Goal: Information Seeking & Learning: Compare options

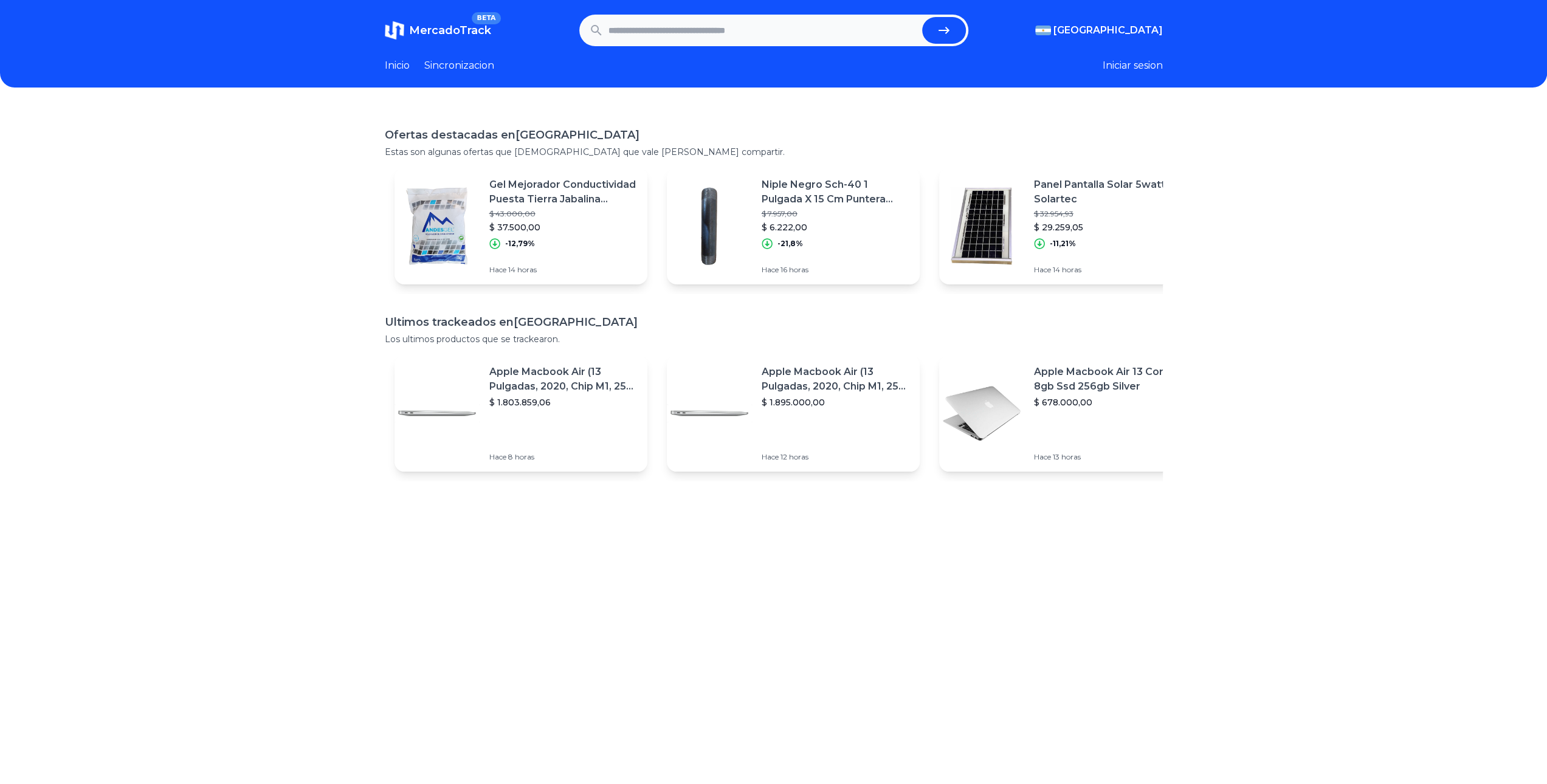
click at [749, 31] on input "text" at bounding box center [763, 31] width 309 height 26
type input "*********"
click at [923, 17] on button "submit" at bounding box center [944, 31] width 44 height 26
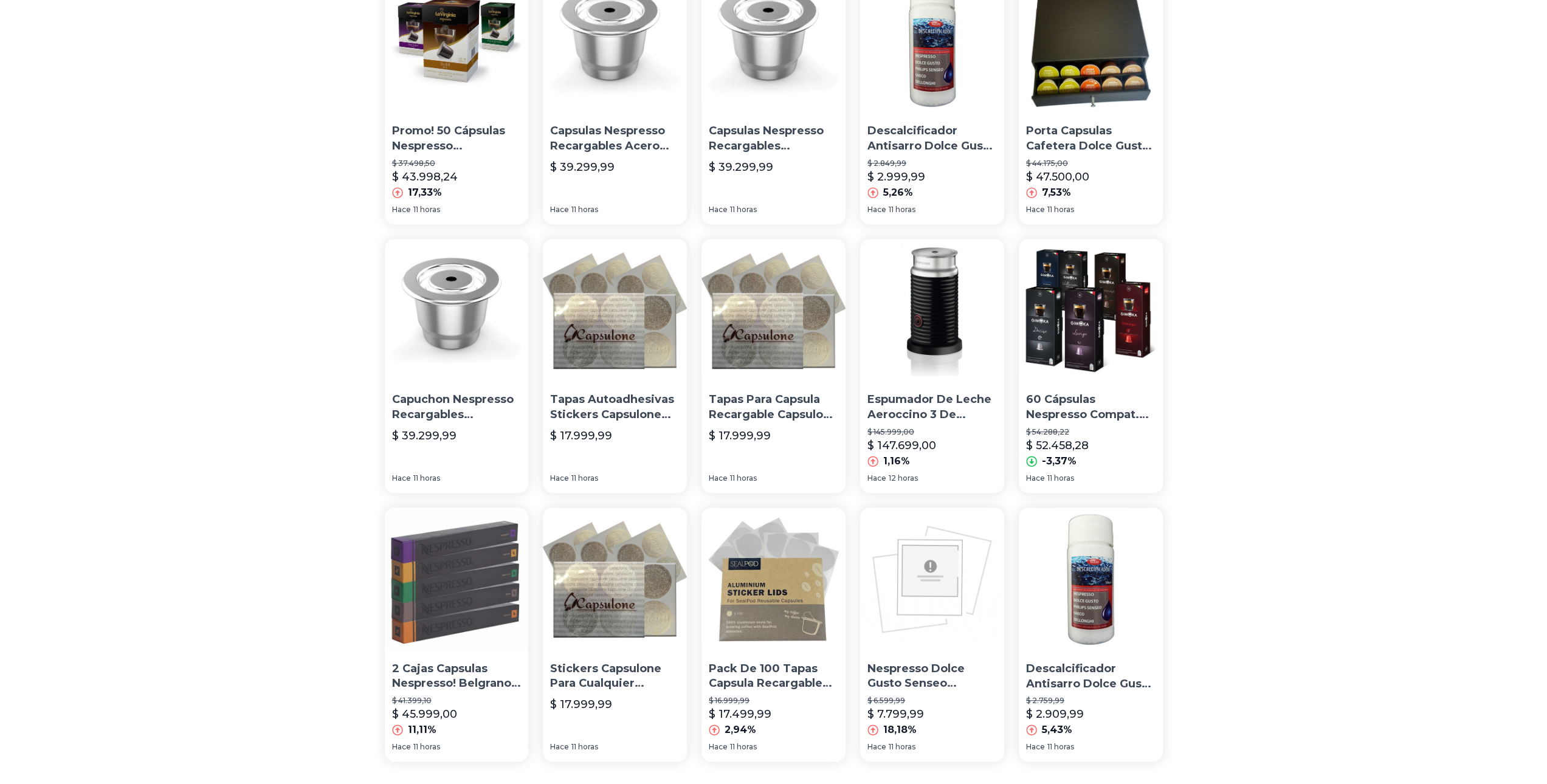
scroll to position [593, 0]
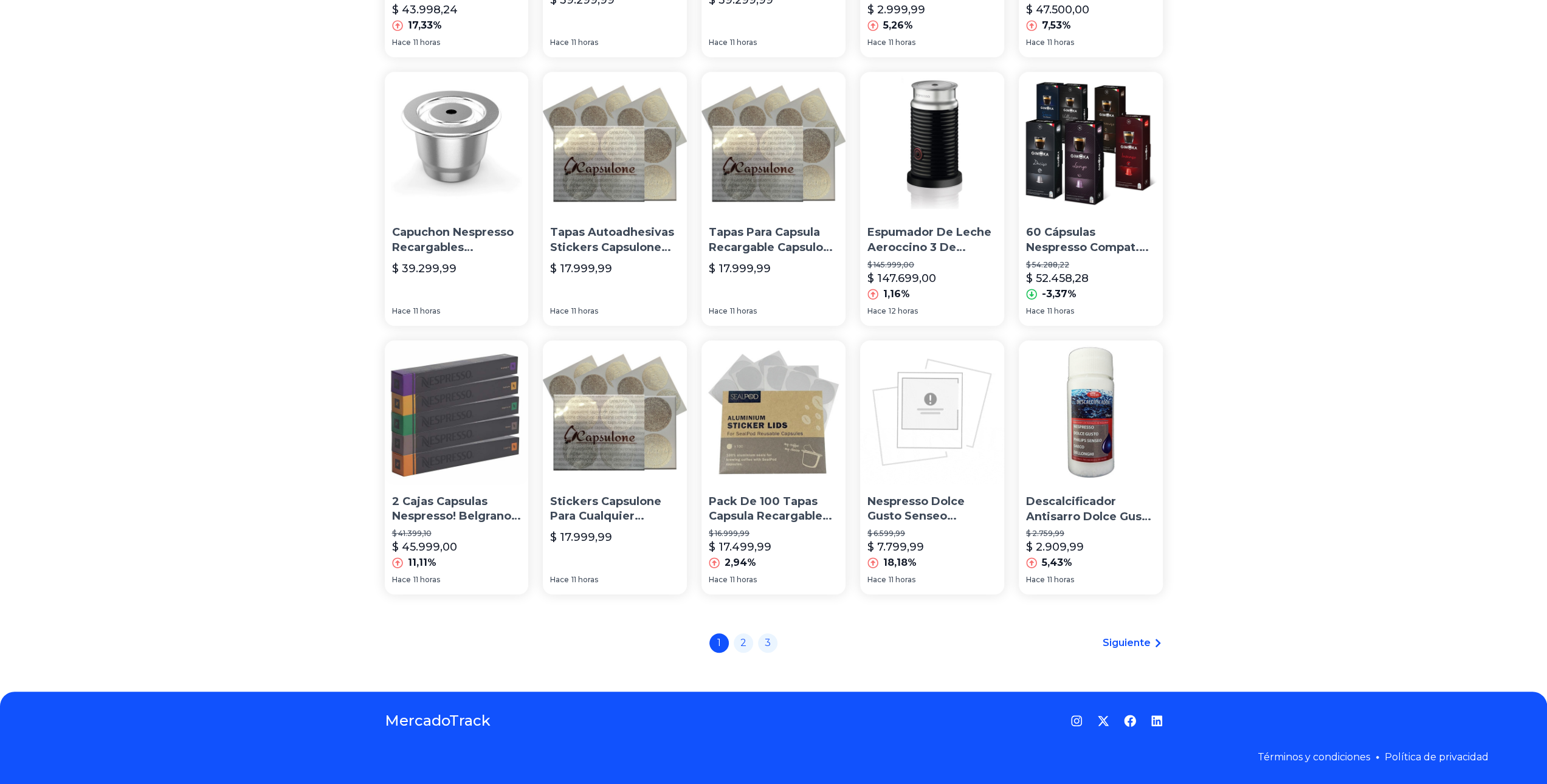
click at [1140, 642] on span "Siguiente" at bounding box center [1127, 643] width 48 height 15
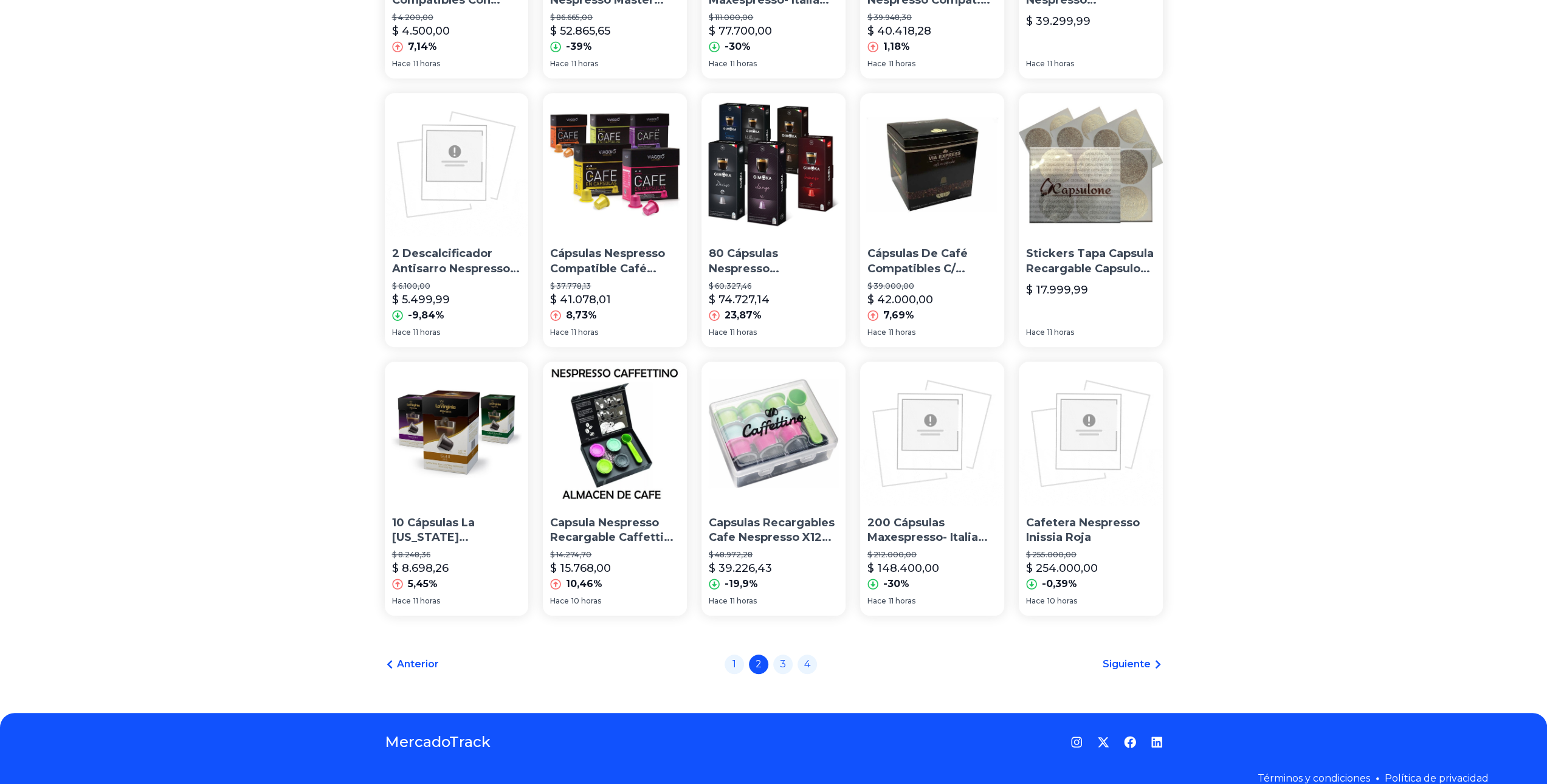
scroll to position [593, 0]
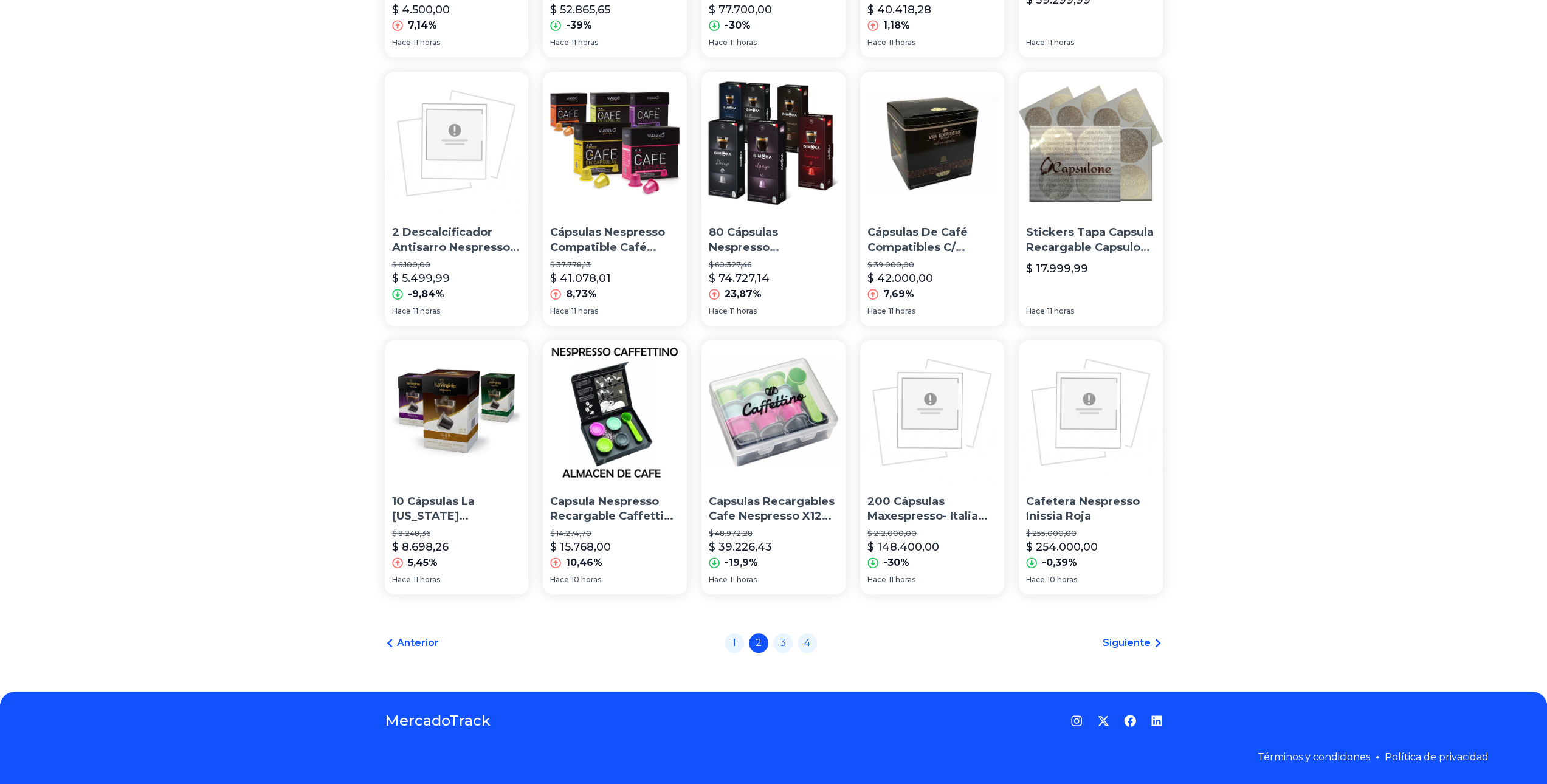
click at [1136, 645] on span "Siguiente" at bounding box center [1127, 643] width 48 height 15
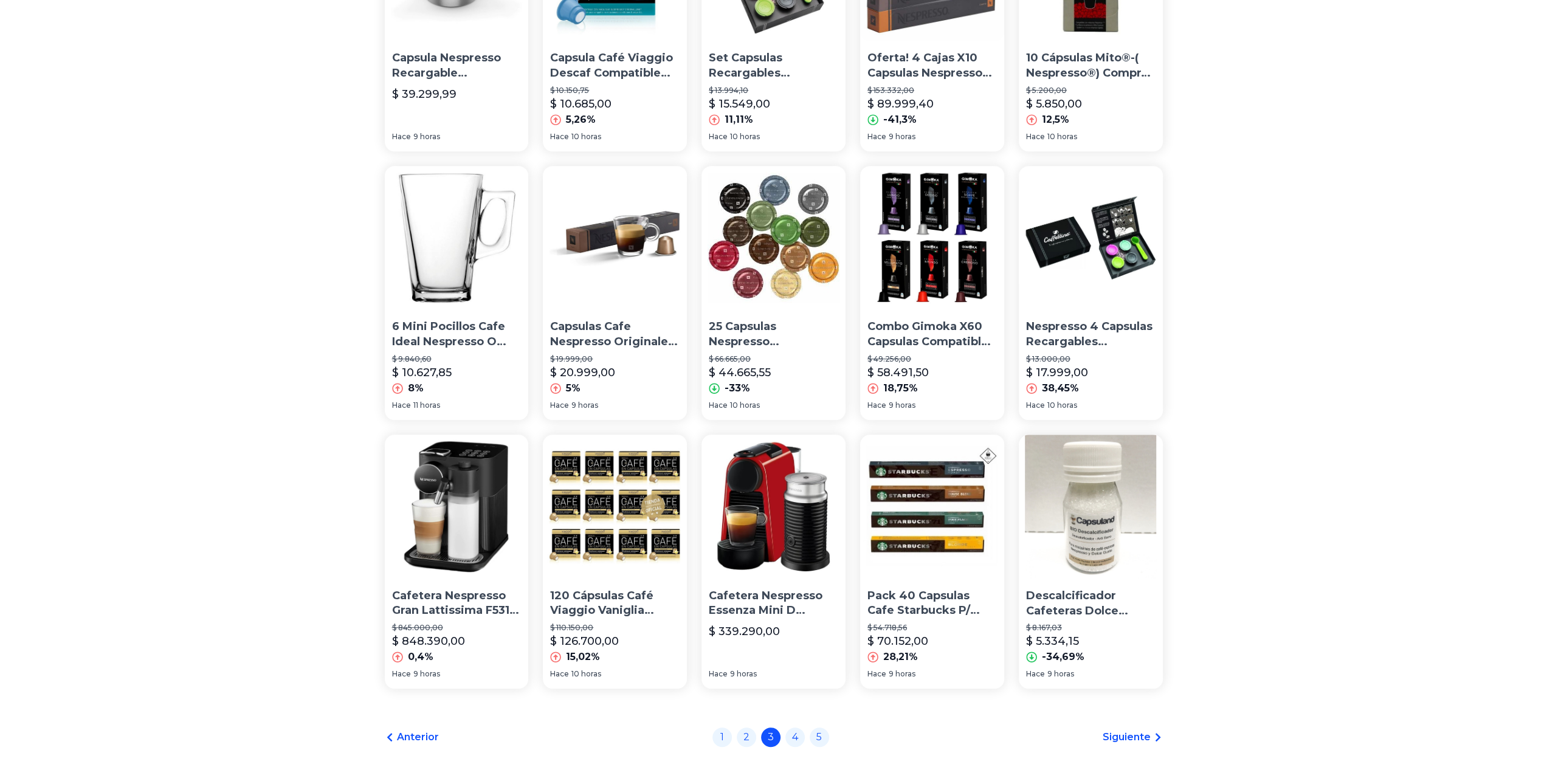
scroll to position [593, 0]
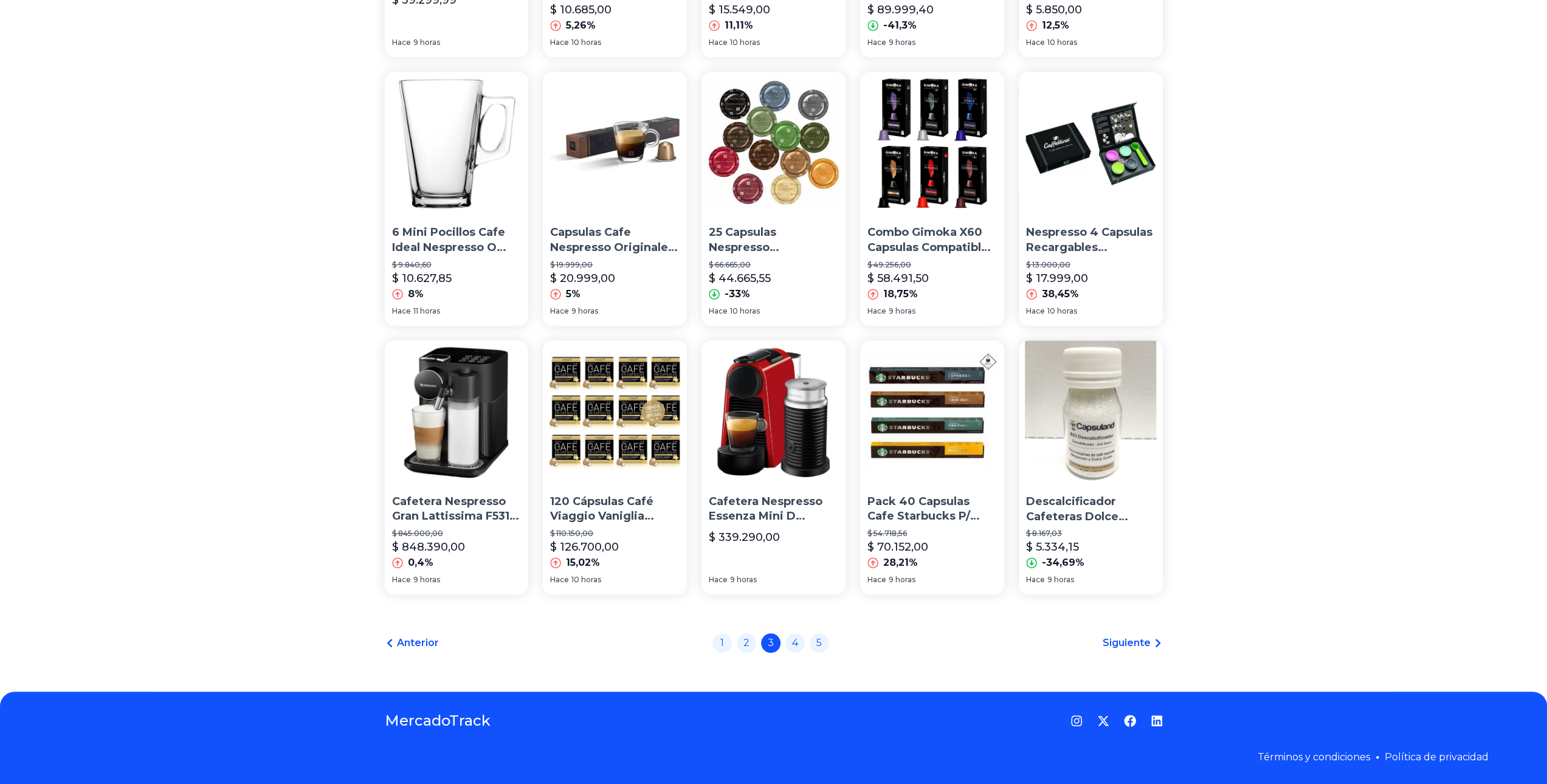
click at [1323, 479] on div "Porta Capsulas Nespresso - Alta Calidad 3d - Desc X Cantidad $ 5.603,31 $ 6.255…" at bounding box center [774, 93] width 1547 height 1158
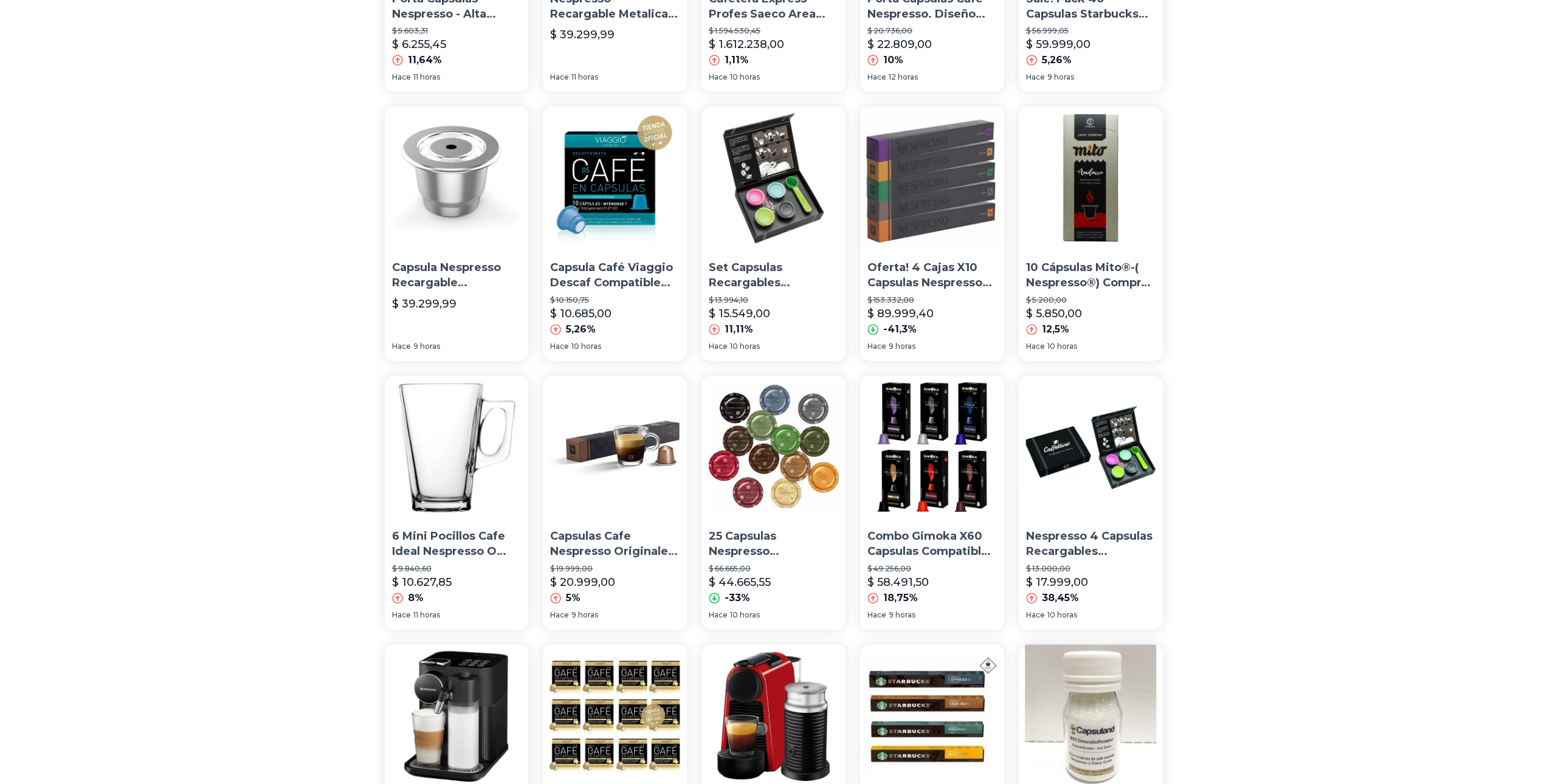
scroll to position [0, 0]
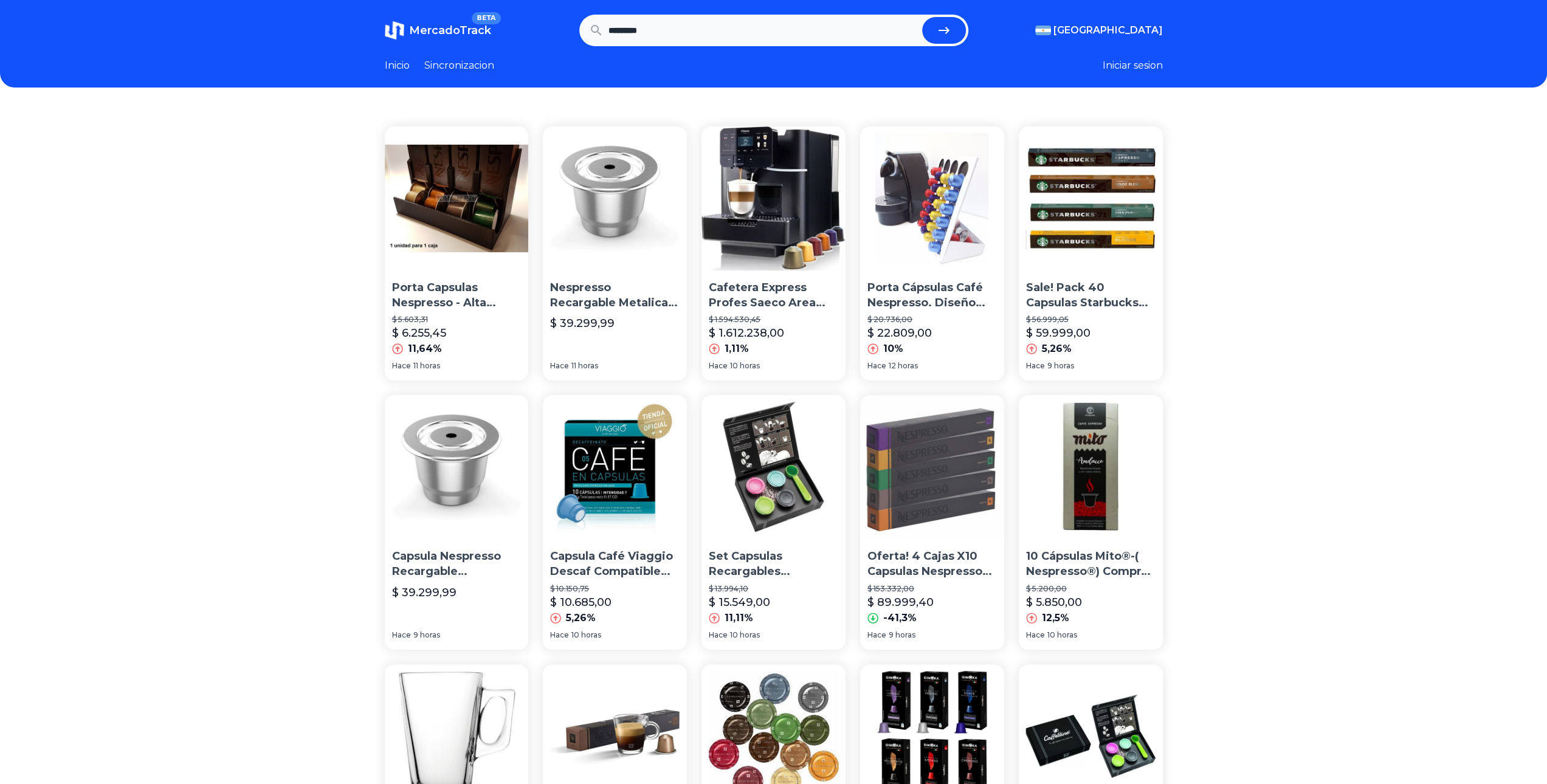
drag, startPoint x: 681, startPoint y: 26, endPoint x: 431, endPoint y: 12, distance: 250.4
click at [470, 10] on header "MercadoTrack BETA Argentina Argentina Uruguay Mexico Chile Peru Venezuela Colom…" at bounding box center [774, 44] width 1547 height 88
type input "**********"
click at [923, 17] on button "submit" at bounding box center [944, 31] width 44 height 26
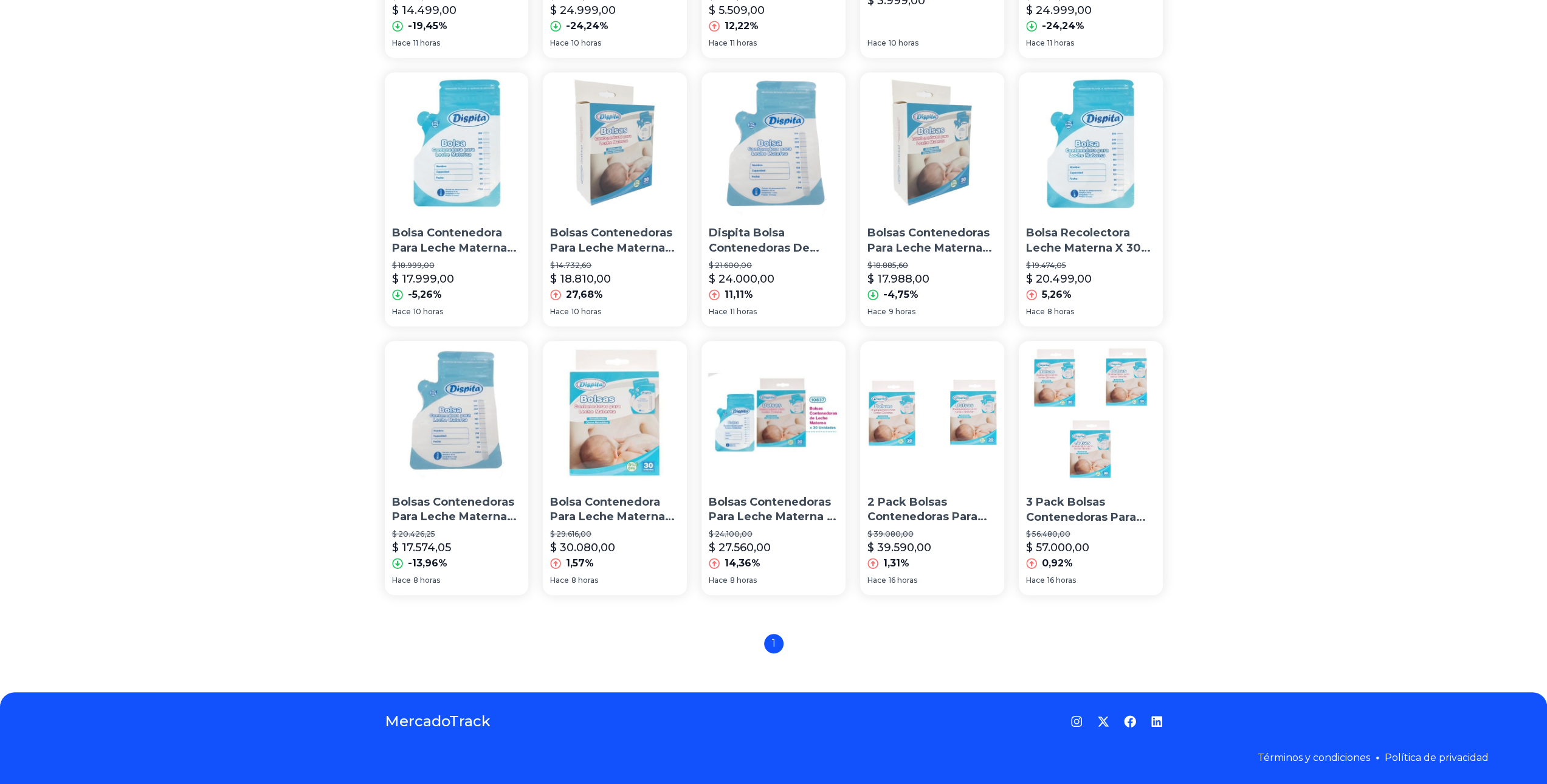
scroll to position [593, 0]
click at [447, 529] on p "$ 20.426,25" at bounding box center [457, 534] width 129 height 10
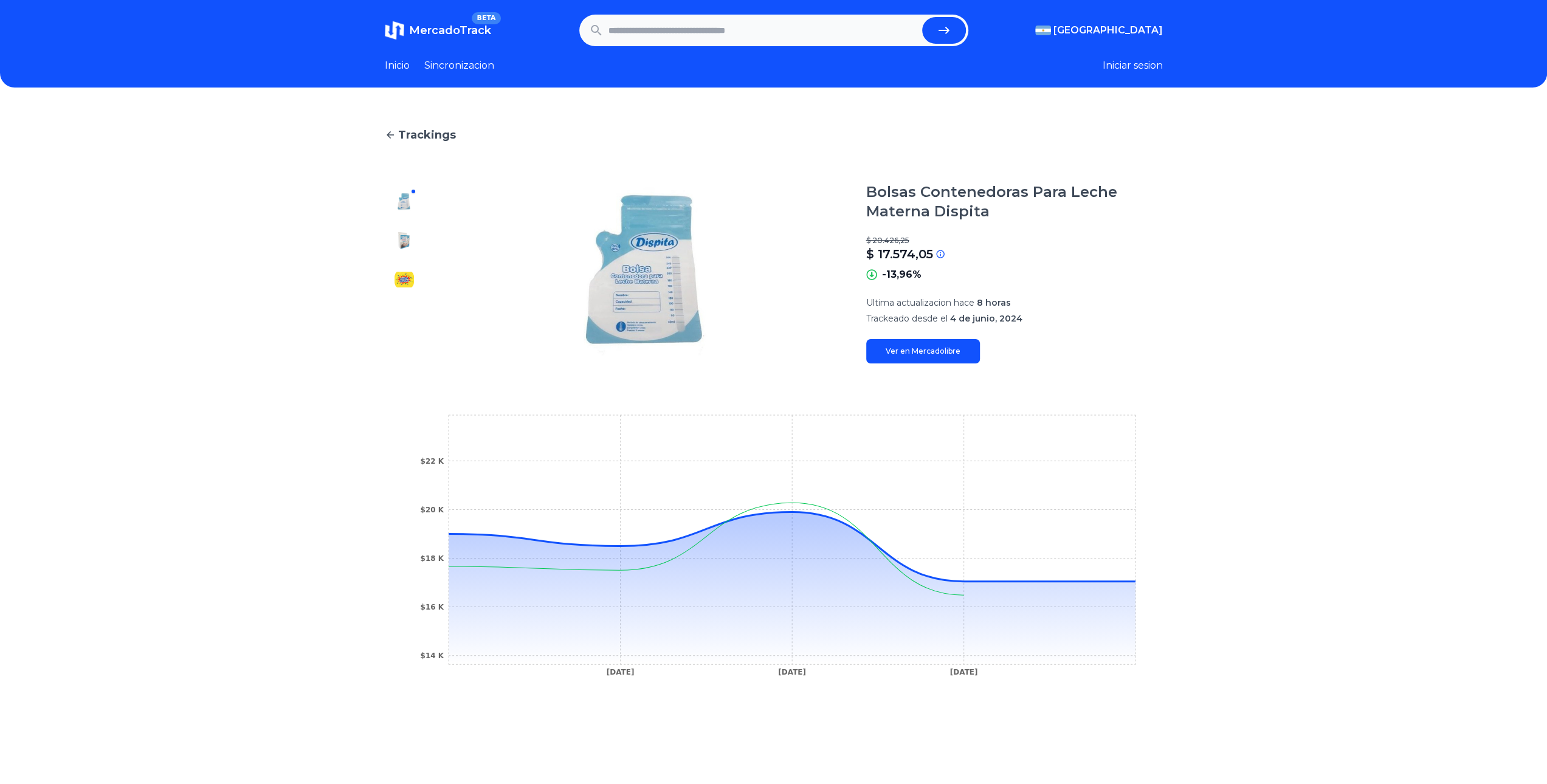
click at [930, 349] on link "Ver en Mercadolibre" at bounding box center [923, 351] width 113 height 24
click at [696, 40] on input "text" at bounding box center [763, 31] width 309 height 26
type input "**********"
click at [923, 17] on button "submit" at bounding box center [944, 31] width 44 height 26
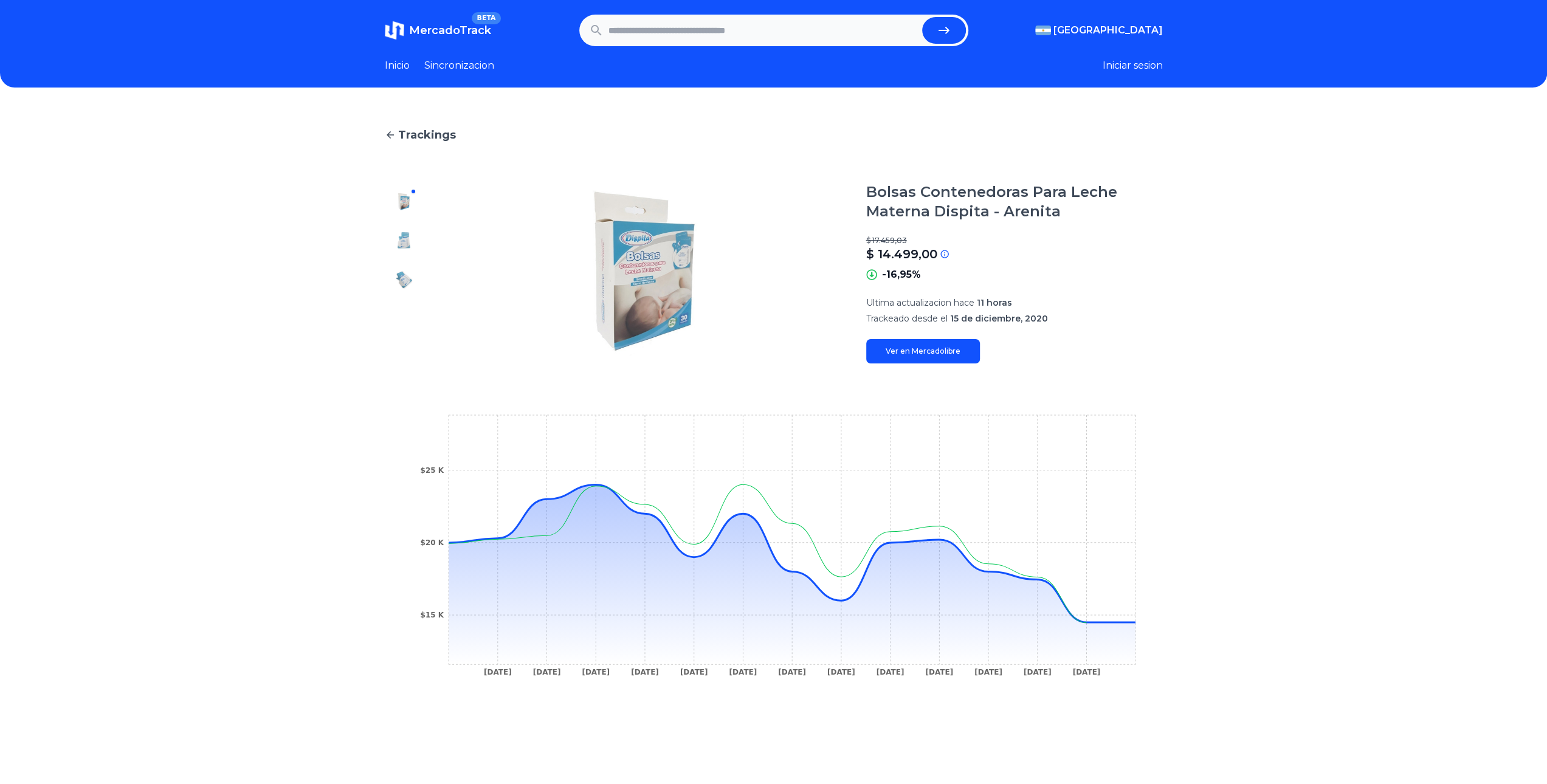
click at [412, 247] on img at bounding box center [403, 240] width 19 height 19
click at [407, 267] on div at bounding box center [404, 272] width 39 height 181
click at [411, 276] on img at bounding box center [403, 279] width 19 height 19
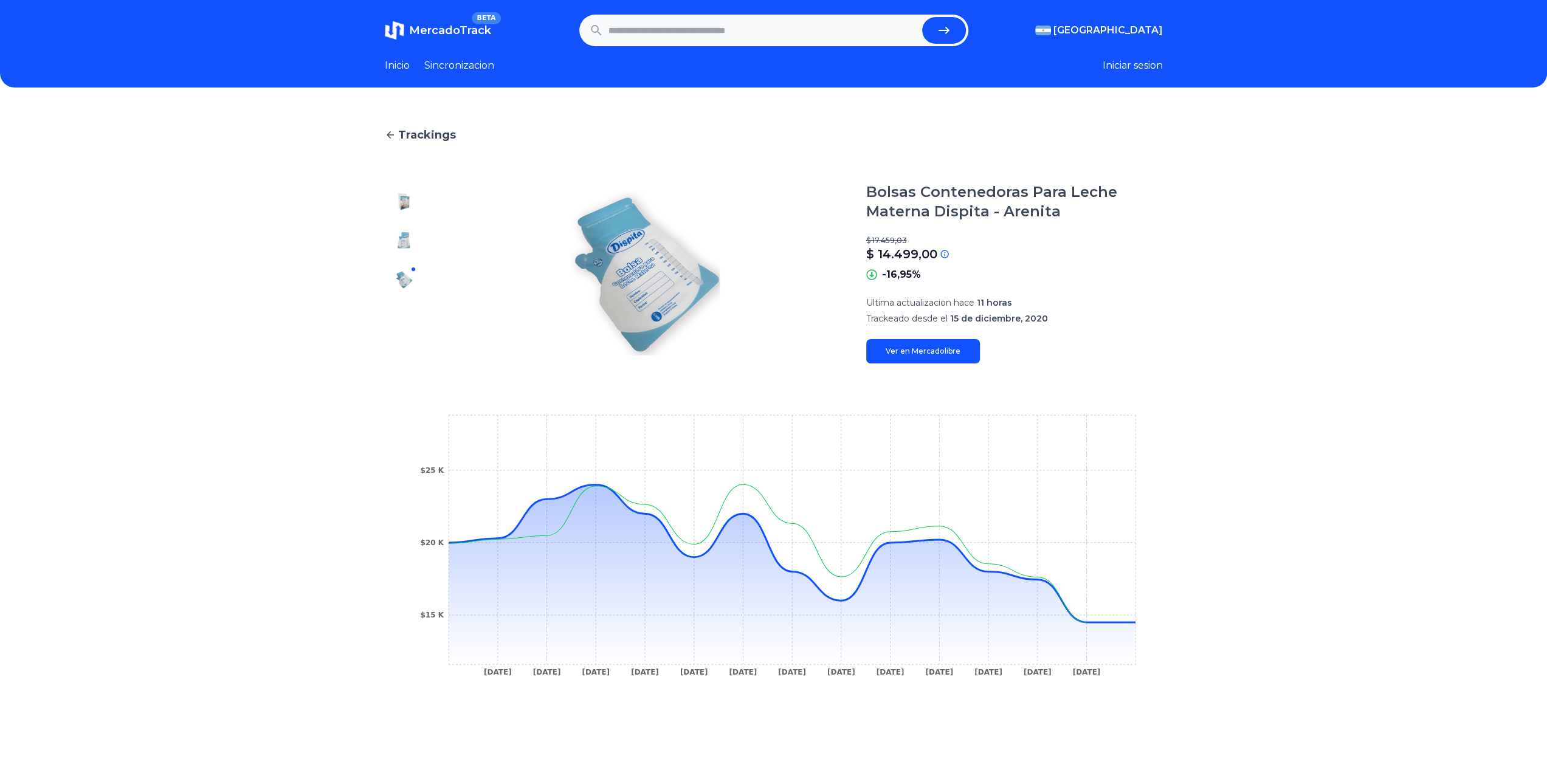
click at [938, 356] on link "Ver en Mercadolibre" at bounding box center [923, 351] width 113 height 24
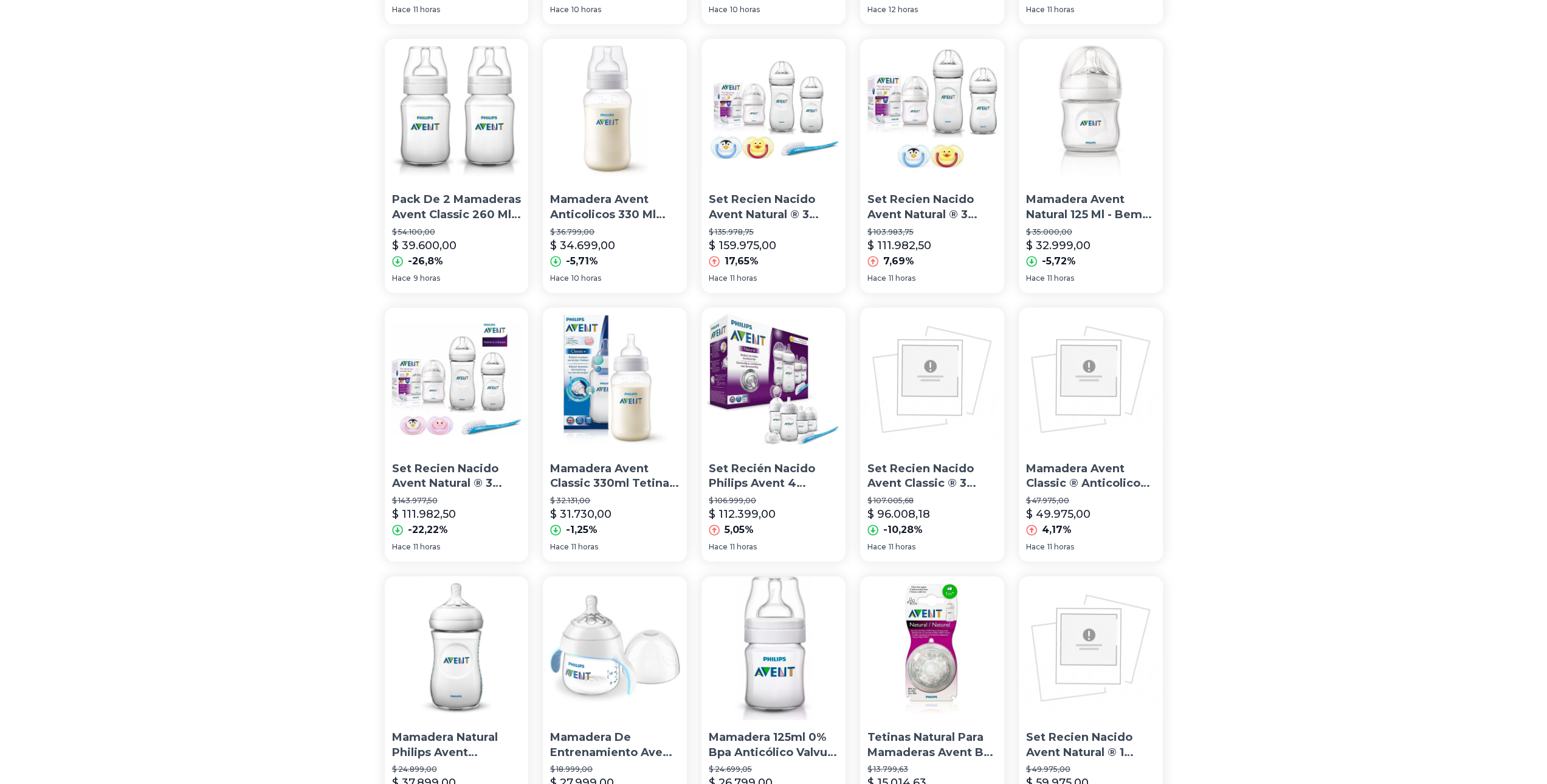
scroll to position [304, 0]
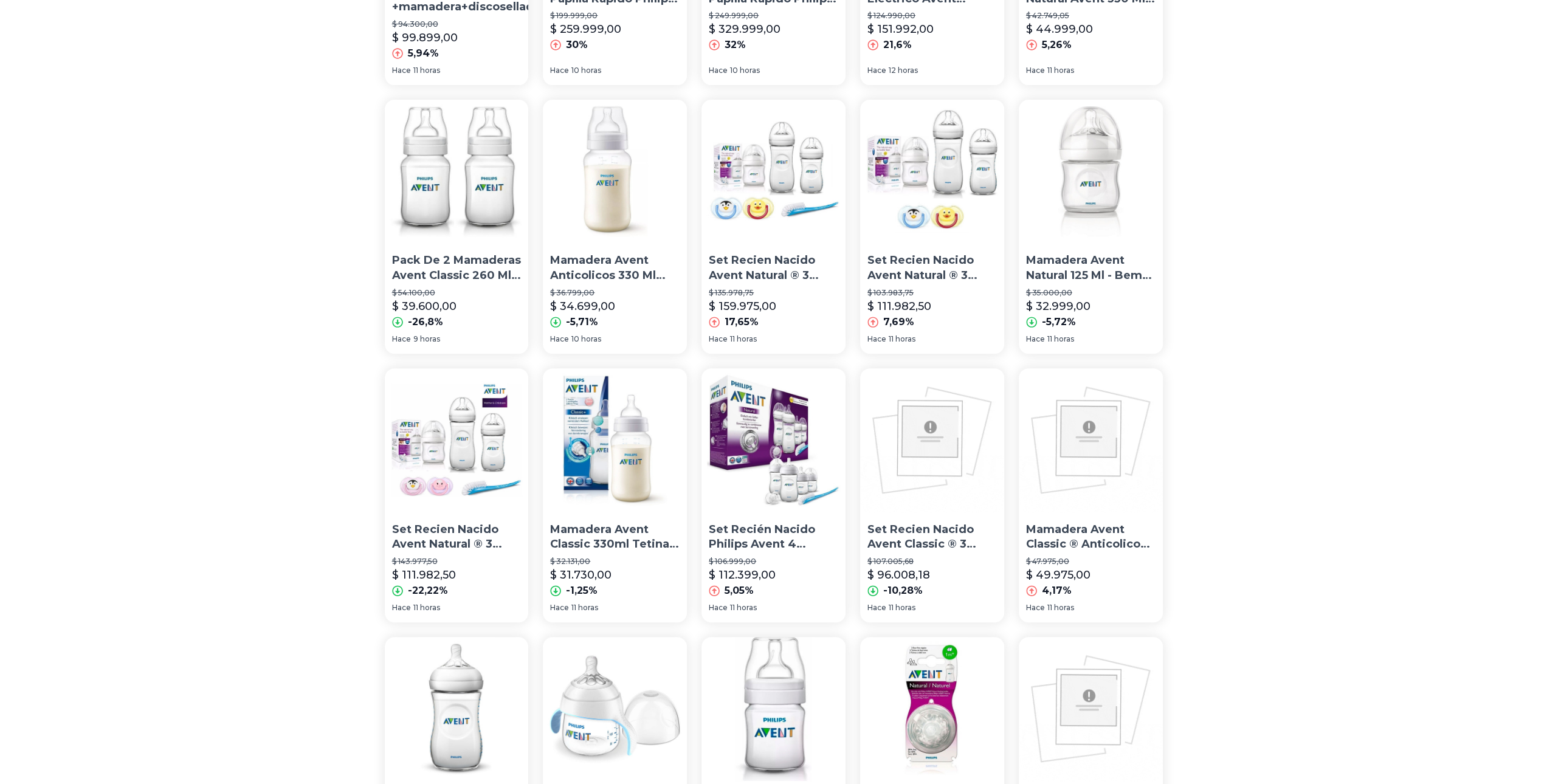
click at [512, 277] on p "Pack De 2 Mamaderas Avent Classic 260 Ml Scf 563/29f" at bounding box center [457, 267] width 129 height 31
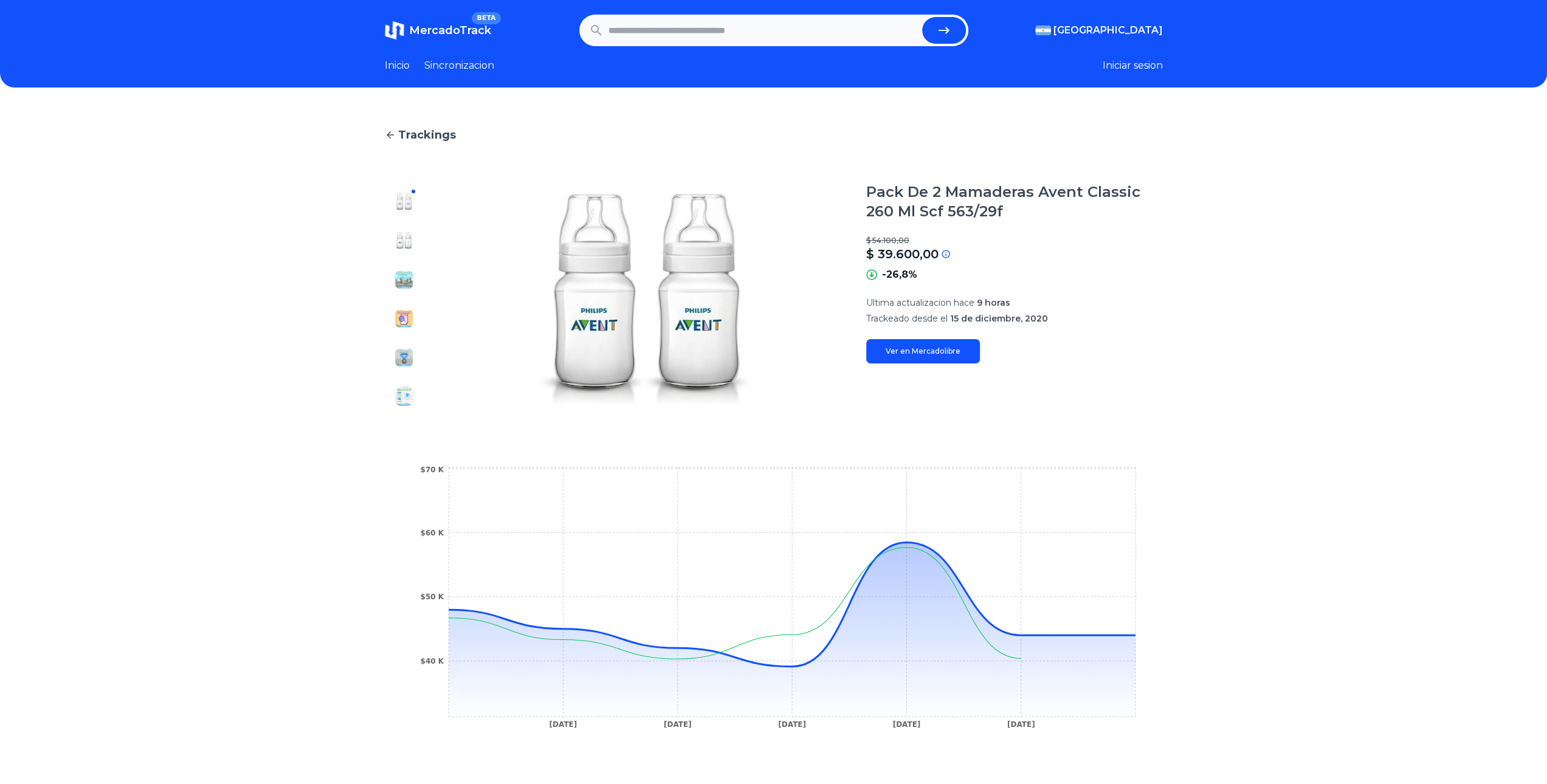
click at [407, 241] on img at bounding box center [403, 240] width 19 height 19
click at [408, 274] on img at bounding box center [403, 279] width 19 height 19
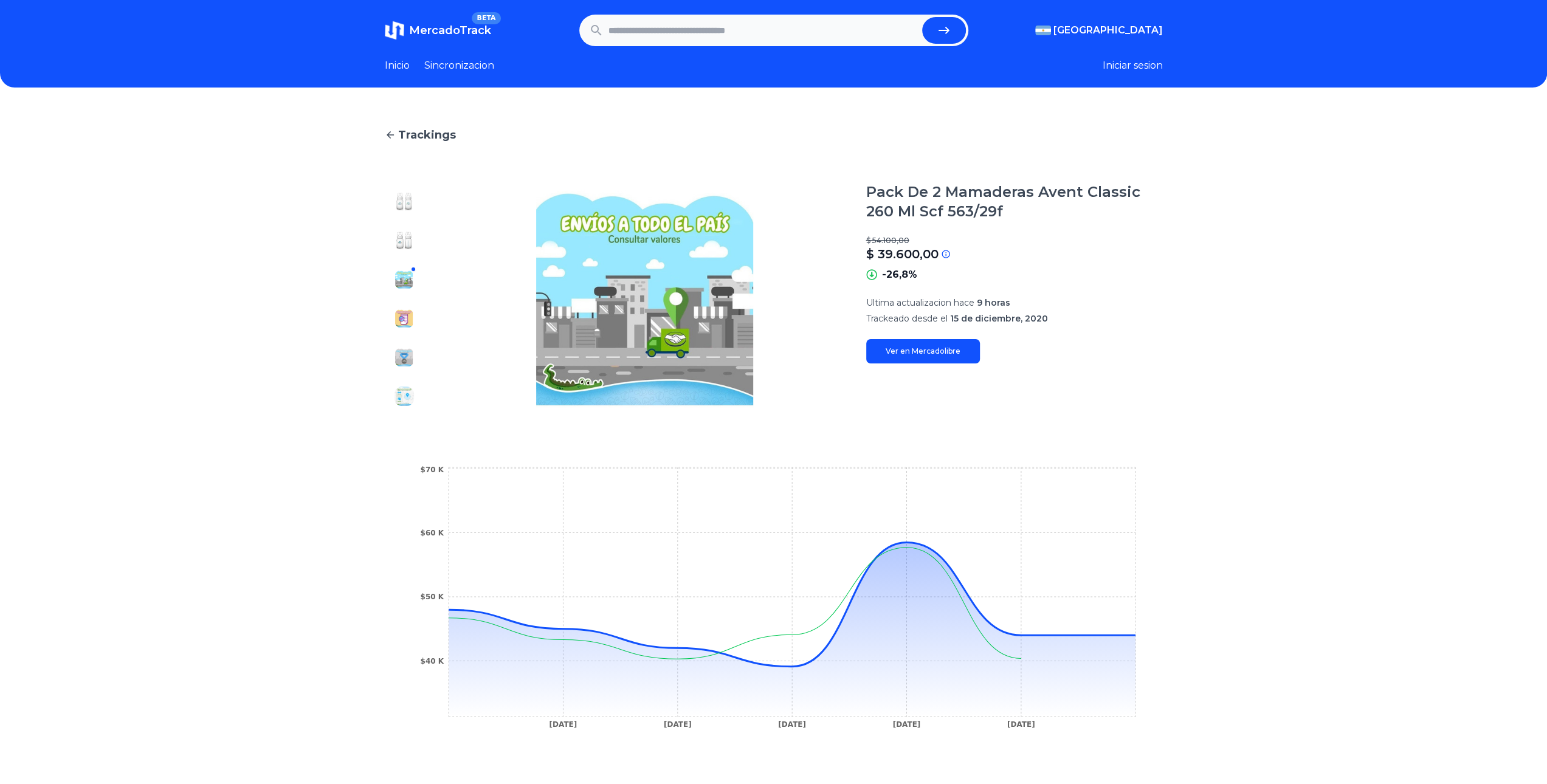
click at [412, 204] on img at bounding box center [403, 201] width 19 height 19
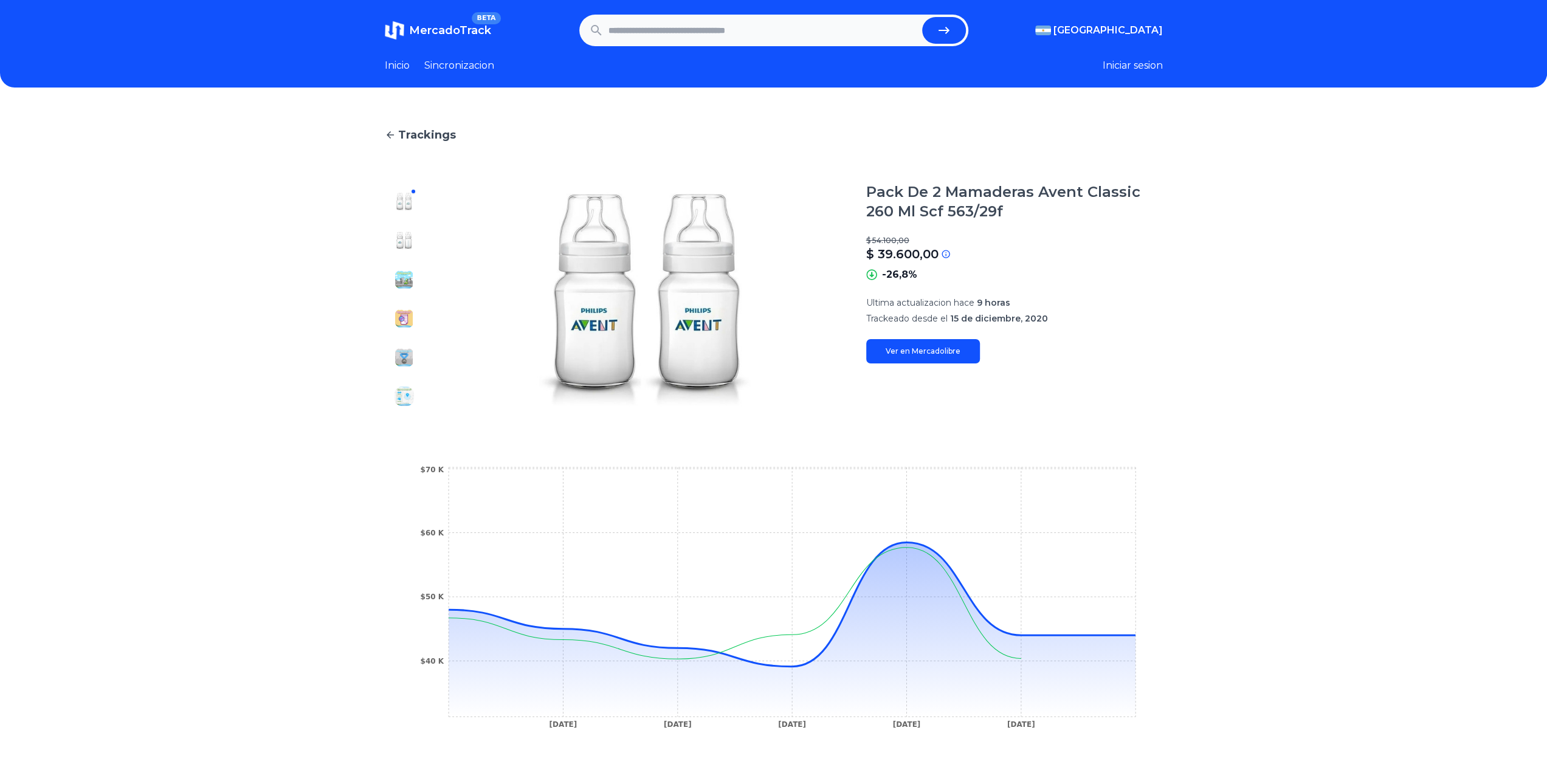
click at [950, 355] on link "Ver en Mercadolibre" at bounding box center [923, 351] width 113 height 24
click at [405, 59] on link "Inicio" at bounding box center [398, 65] width 25 height 15
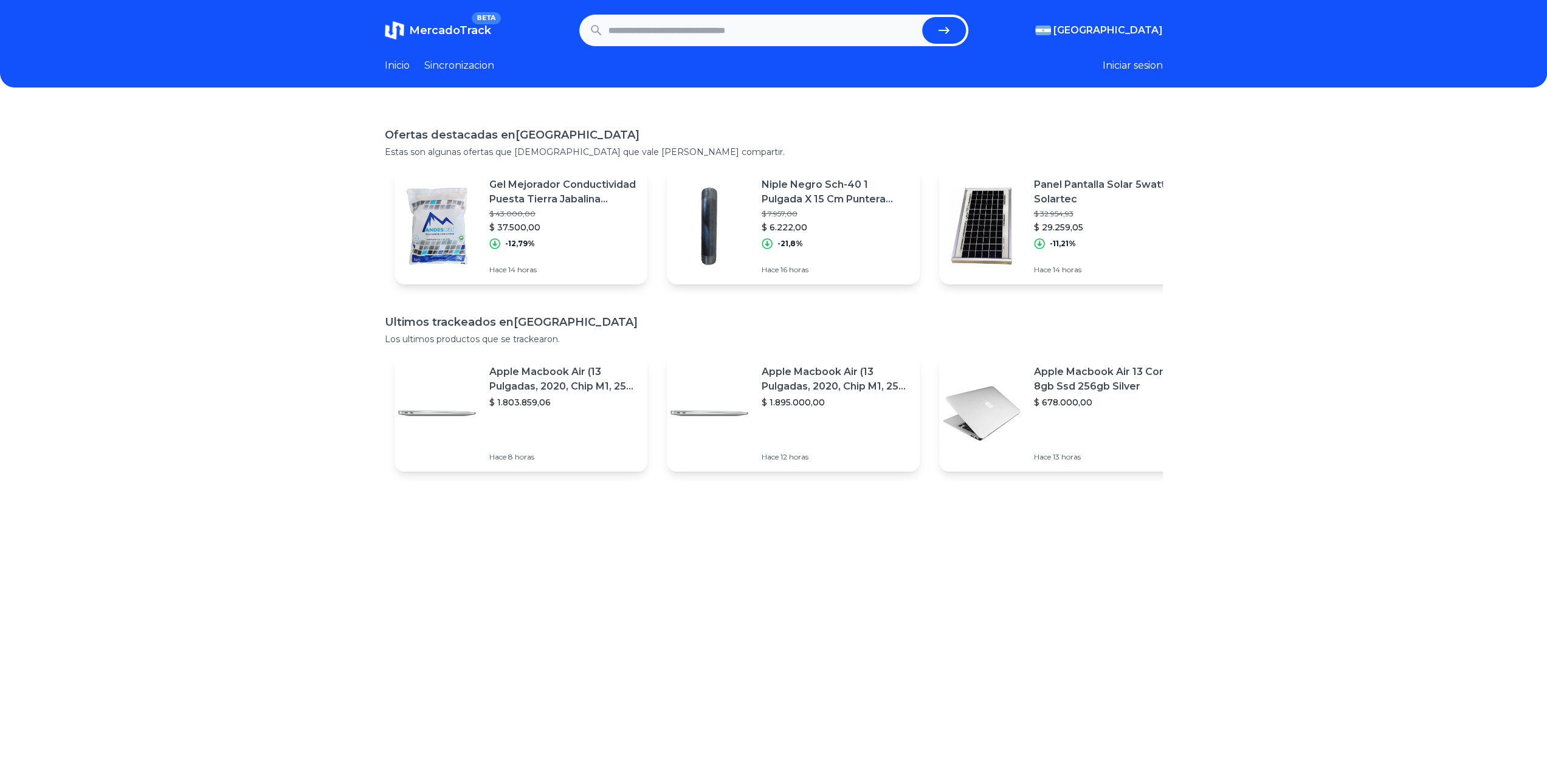
click at [707, 37] on input "text" at bounding box center [763, 31] width 309 height 26
type input "******"
click at [923, 17] on button "submit" at bounding box center [944, 31] width 44 height 26
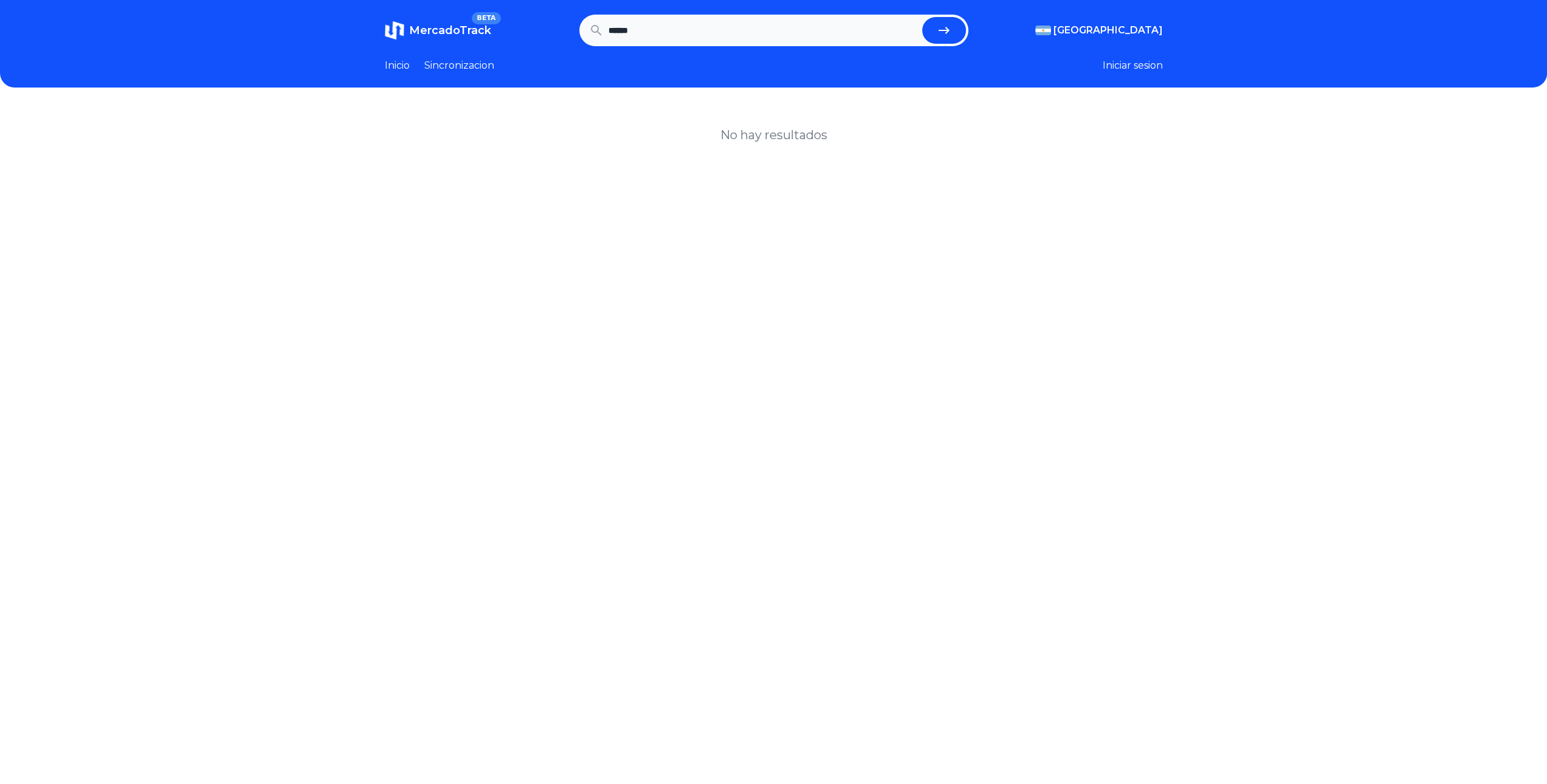
click at [708, 37] on input "******" at bounding box center [763, 31] width 309 height 26
type input "*******"
click at [923, 17] on button "submit" at bounding box center [944, 31] width 44 height 26
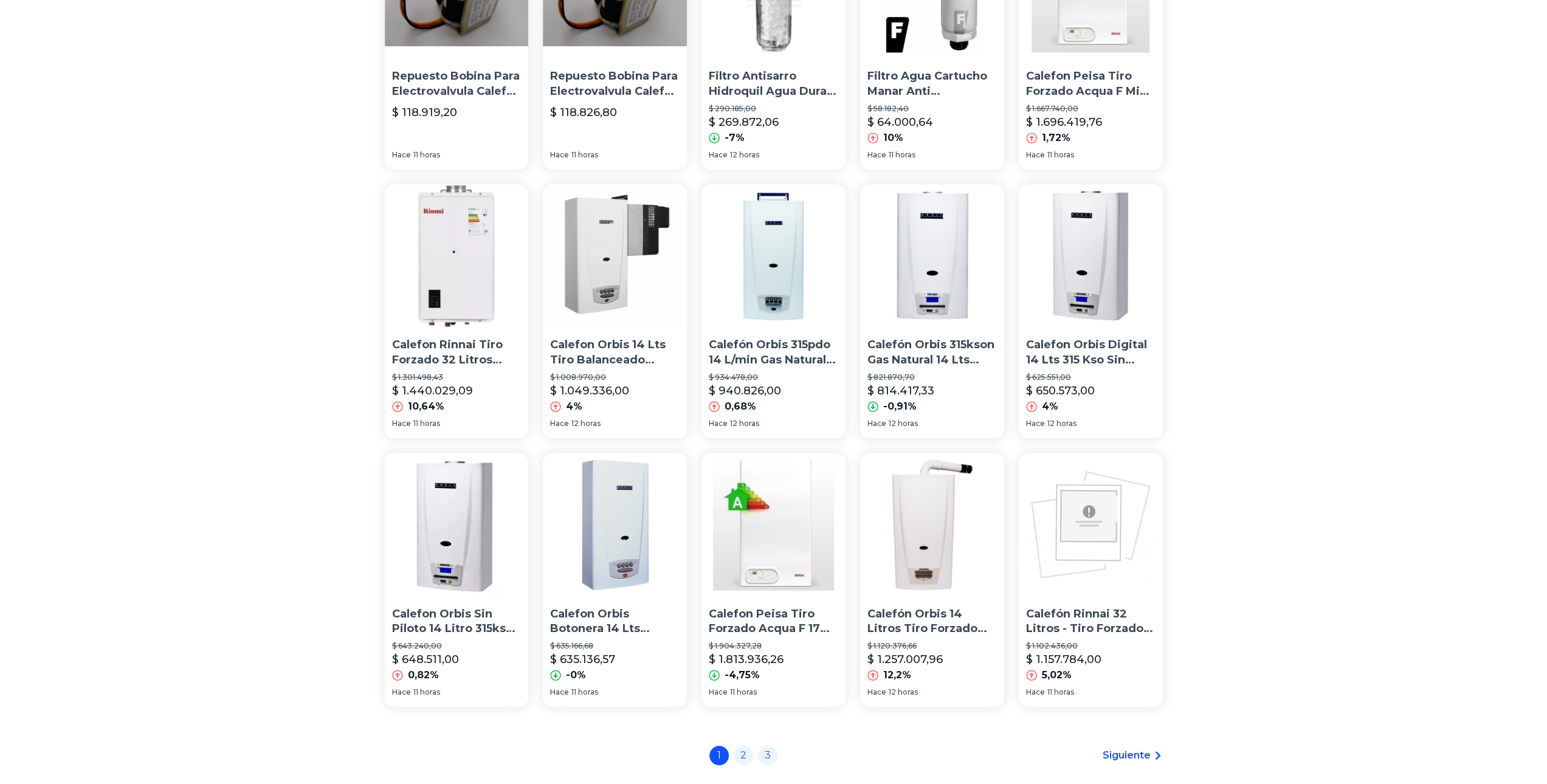
scroll to position [209, 0]
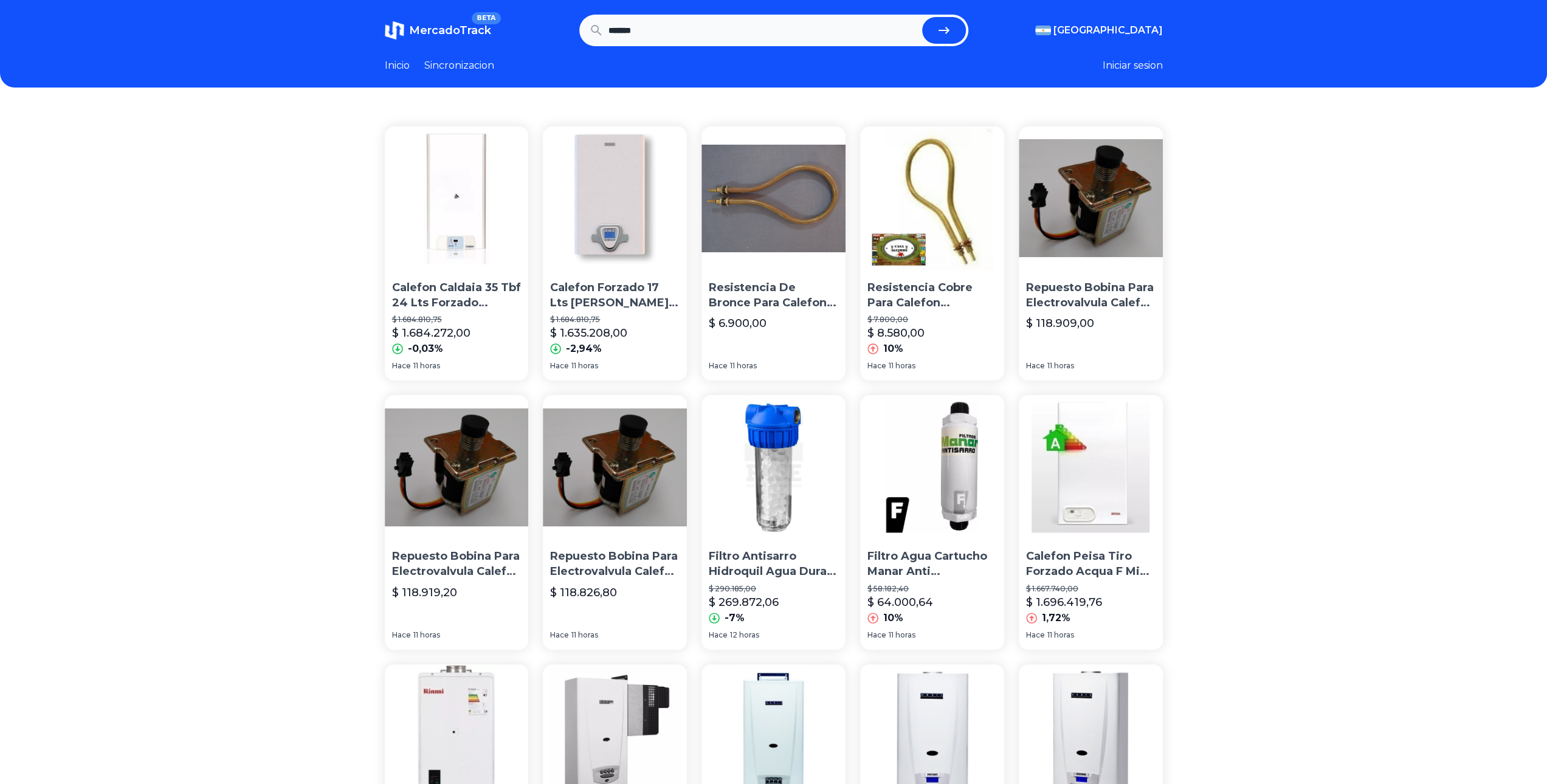
drag, startPoint x: 1312, startPoint y: 488, endPoint x: 1322, endPoint y: 271, distance: 217.2
drag, startPoint x: 762, startPoint y: 36, endPoint x: 447, endPoint y: 27, distance: 315.1
click at [467, 22] on section "MercadoTrack BETA Argentina Argentina Uruguay Mexico Chile Peru Venezuela Colom…" at bounding box center [774, 31] width 778 height 31
type input "**********"
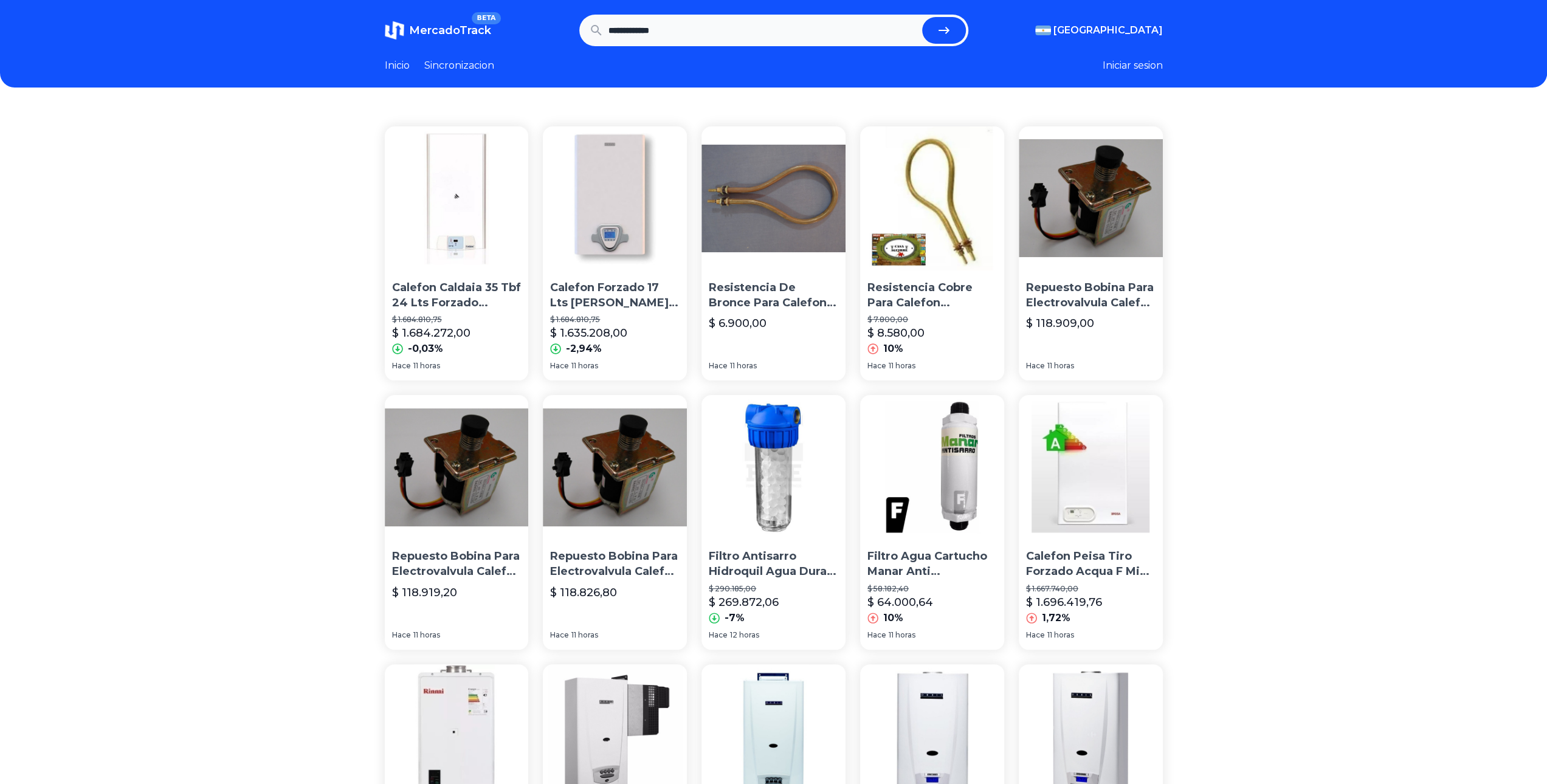
click at [923, 17] on button "submit" at bounding box center [944, 31] width 44 height 26
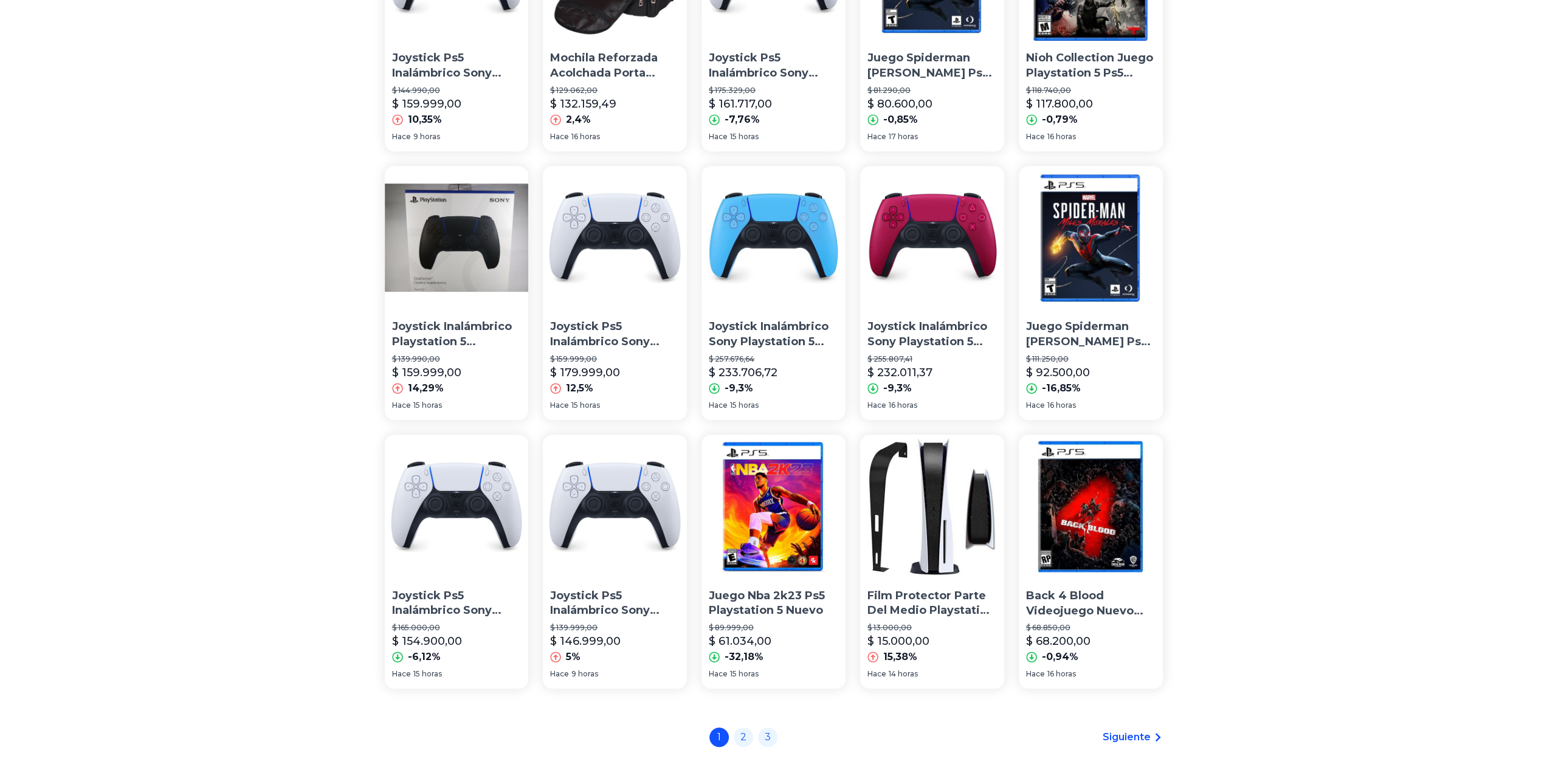
scroll to position [593, 0]
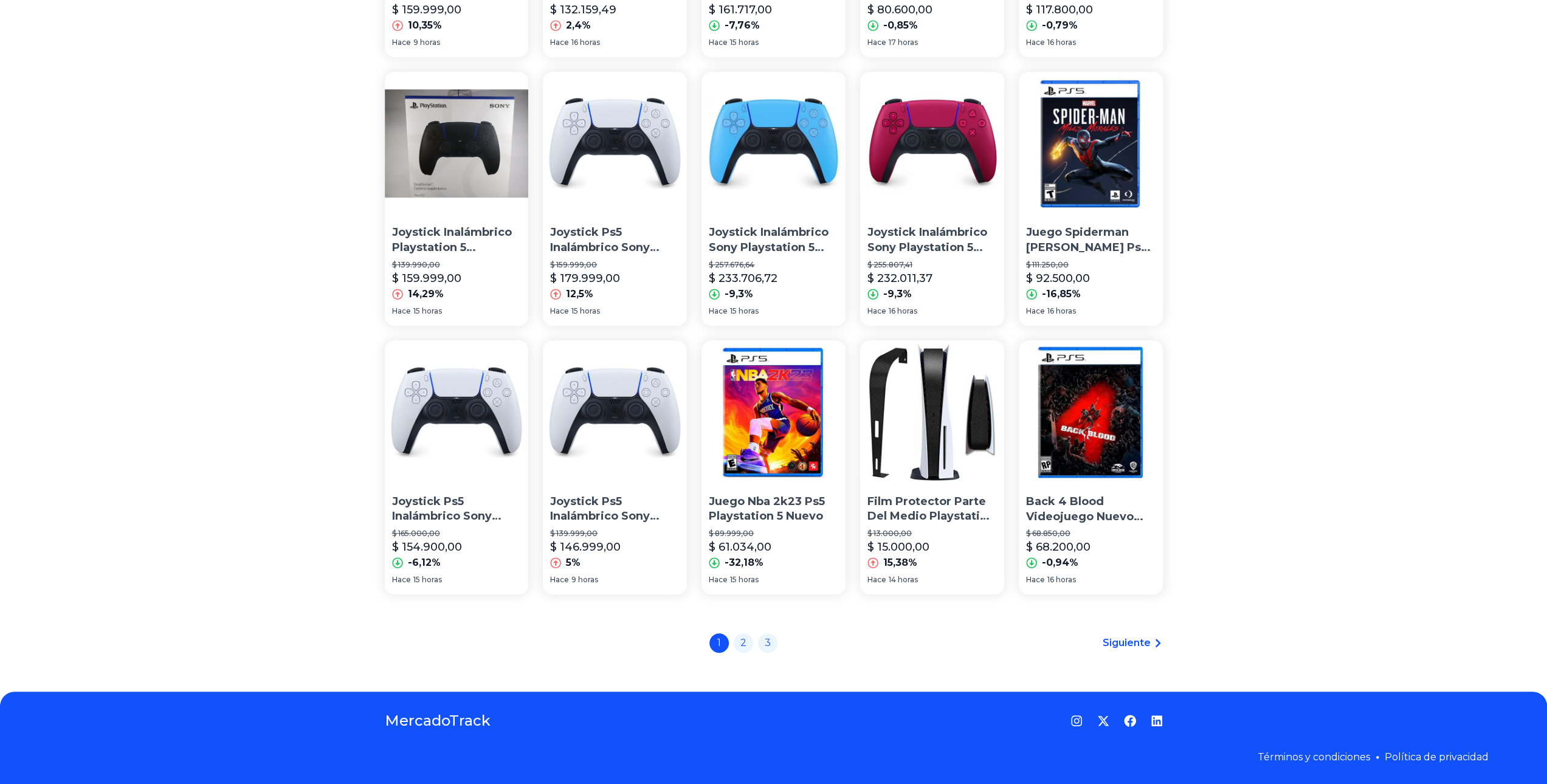
click at [1128, 639] on span "Siguiente" at bounding box center [1127, 643] width 48 height 15
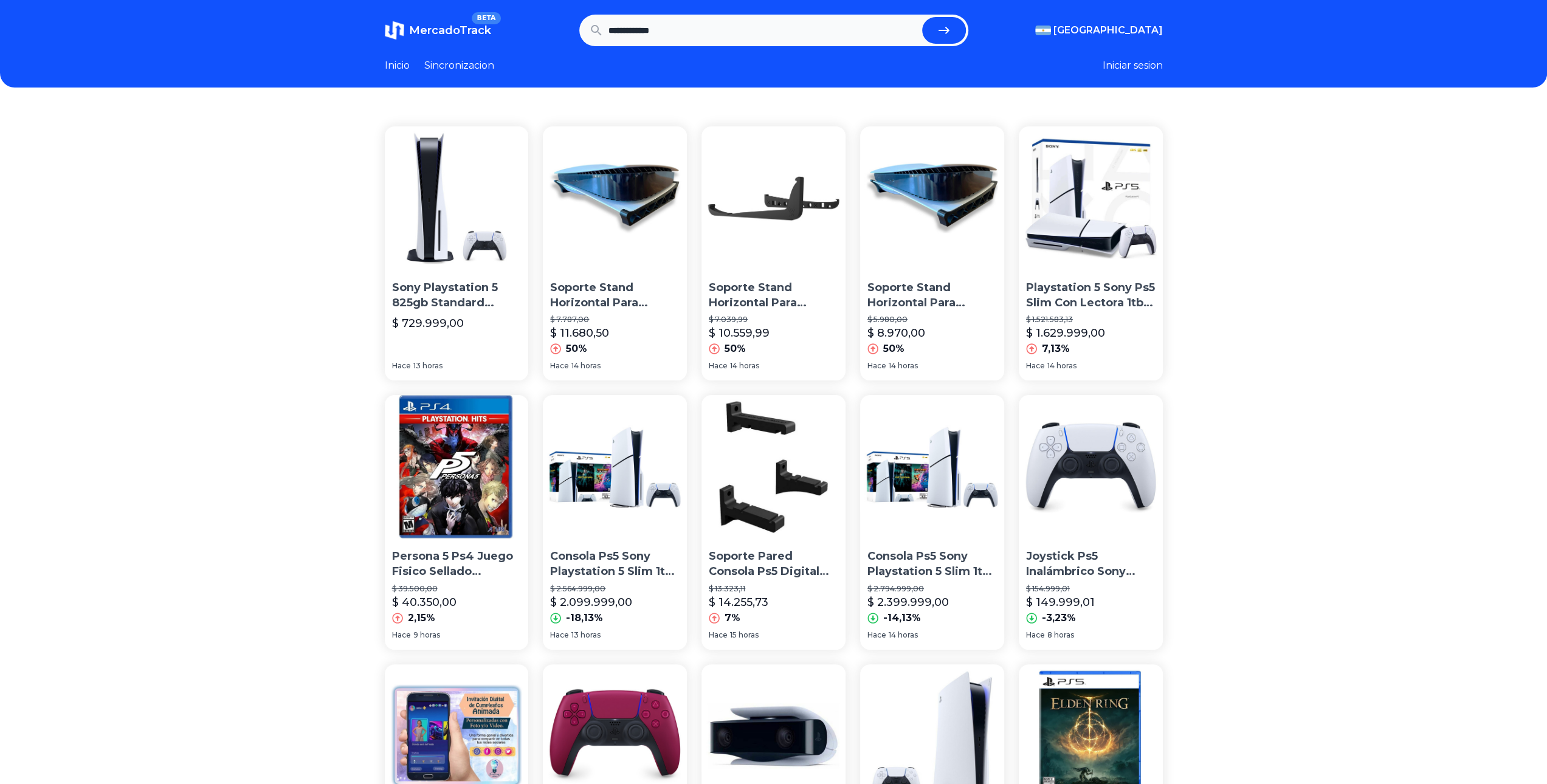
drag, startPoint x: 1330, startPoint y: 559, endPoint x: 1306, endPoint y: 200, distance: 359.8
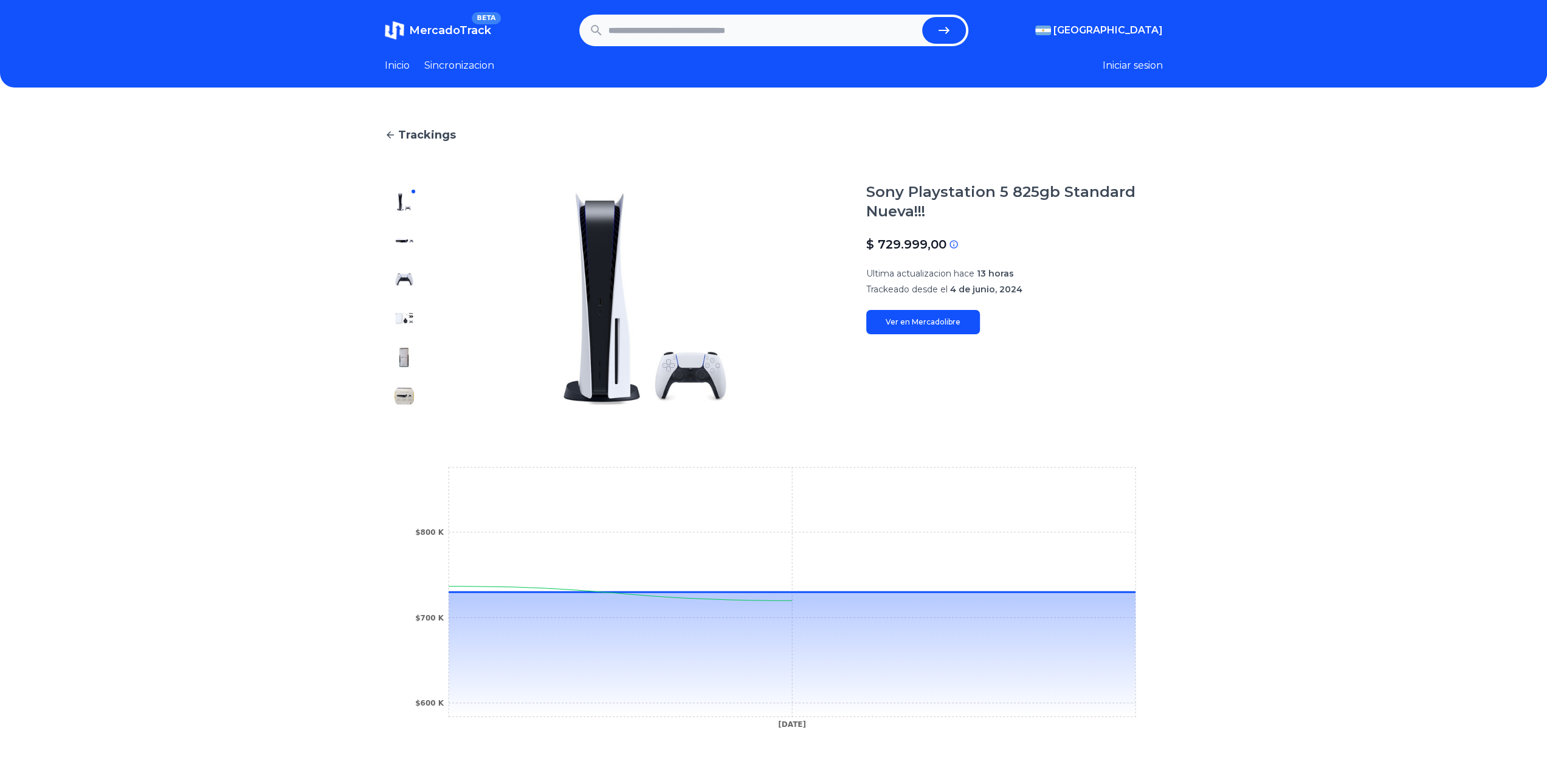
click at [919, 323] on link "Ver en Mercadolibre" at bounding box center [923, 321] width 113 height 24
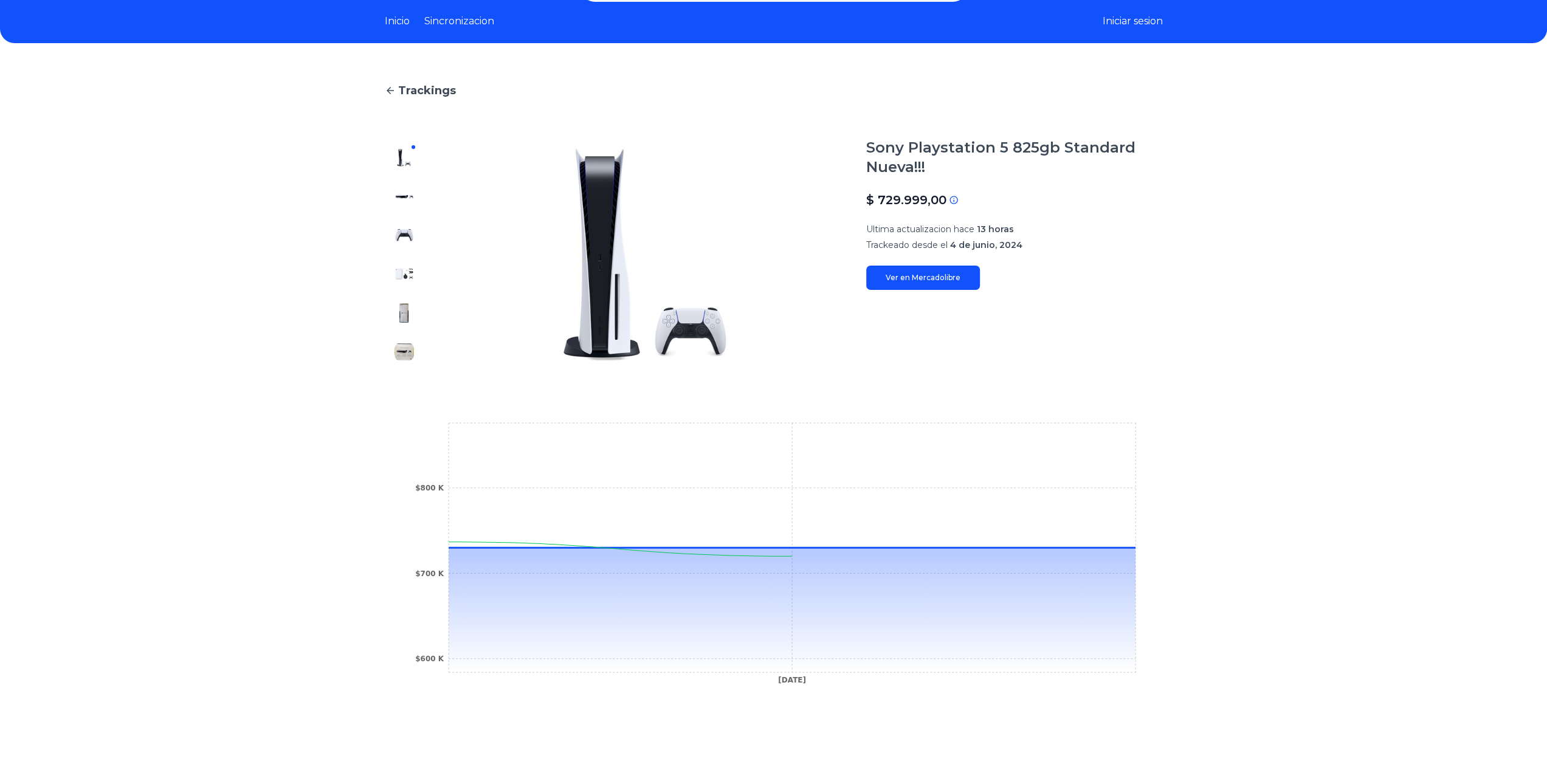
scroll to position [60, 0]
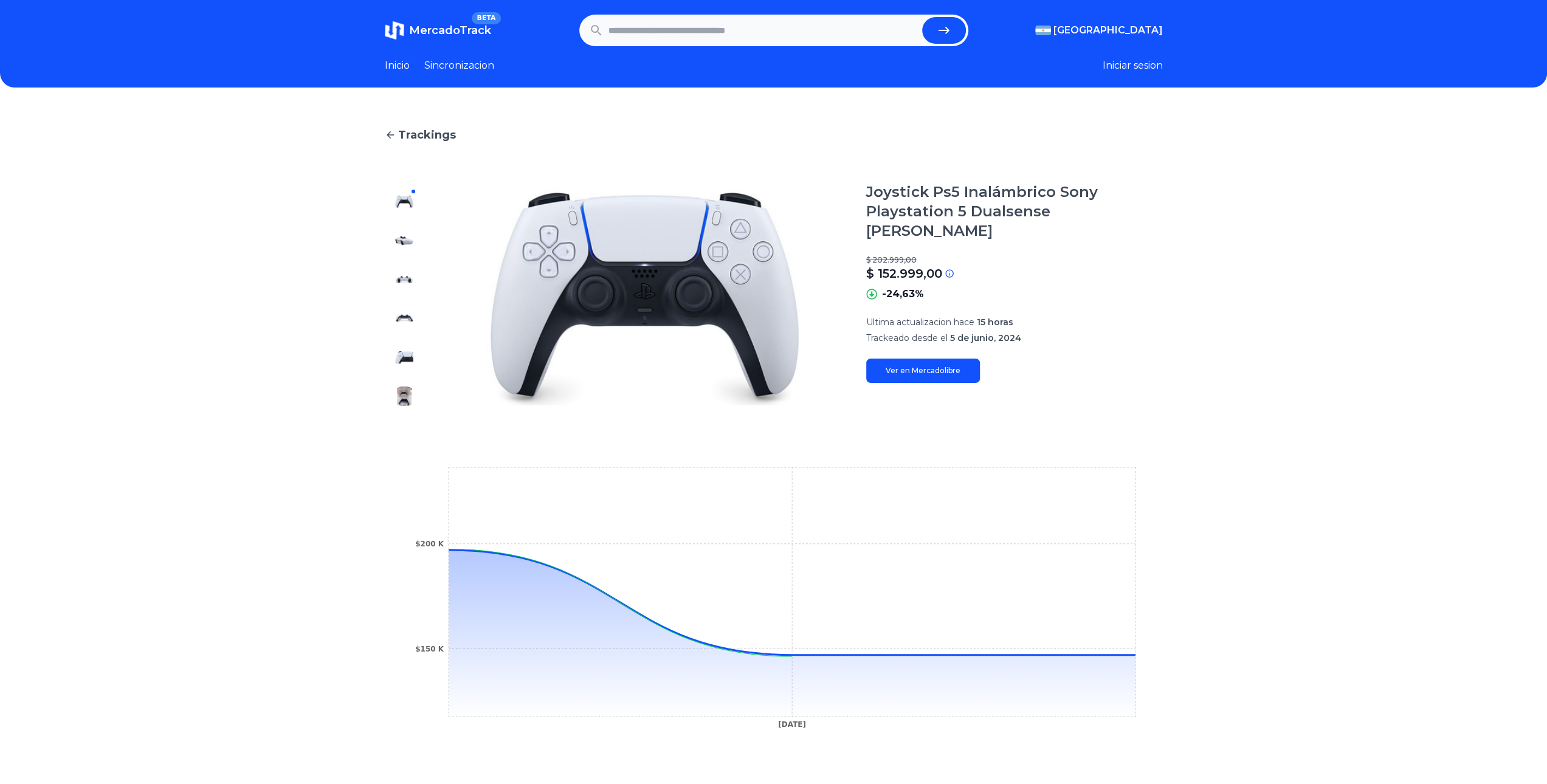
click at [947, 358] on link "Ver en Mercadolibre" at bounding box center [923, 370] width 113 height 24
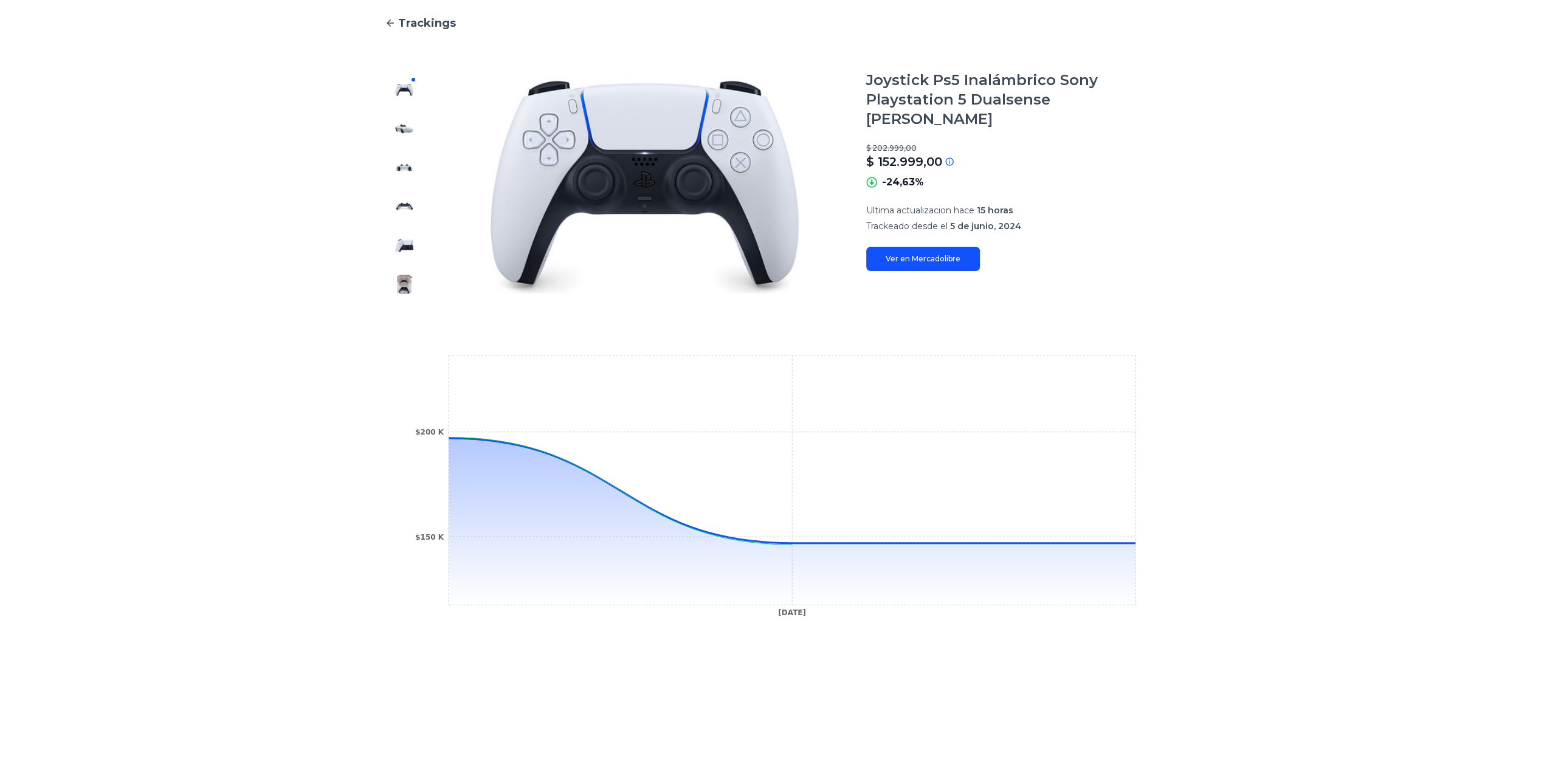
scroll to position [228, 0]
